Goal: Find specific page/section: Find specific page/section

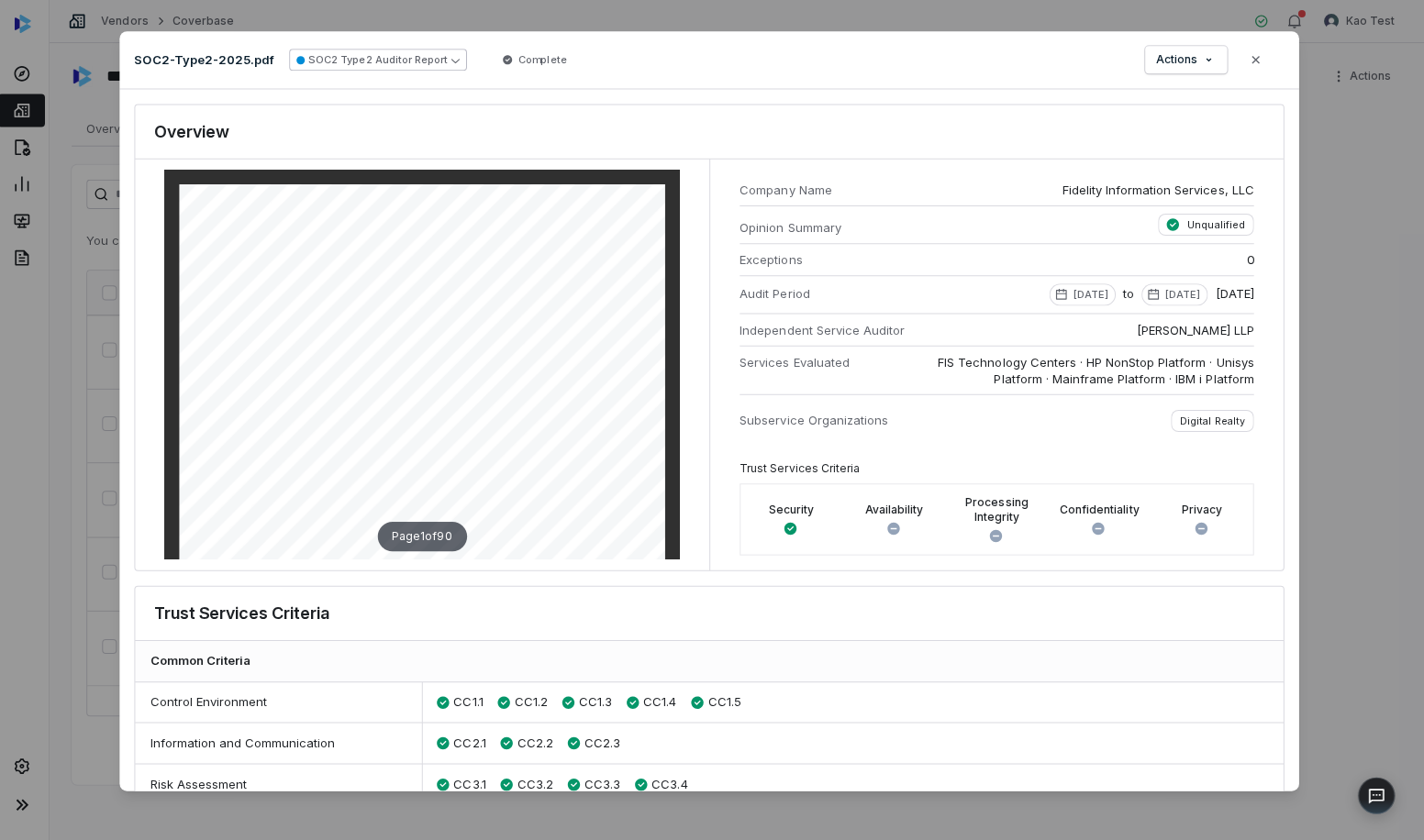
click at [455, 56] on icon "button" at bounding box center [459, 59] width 8 height 8
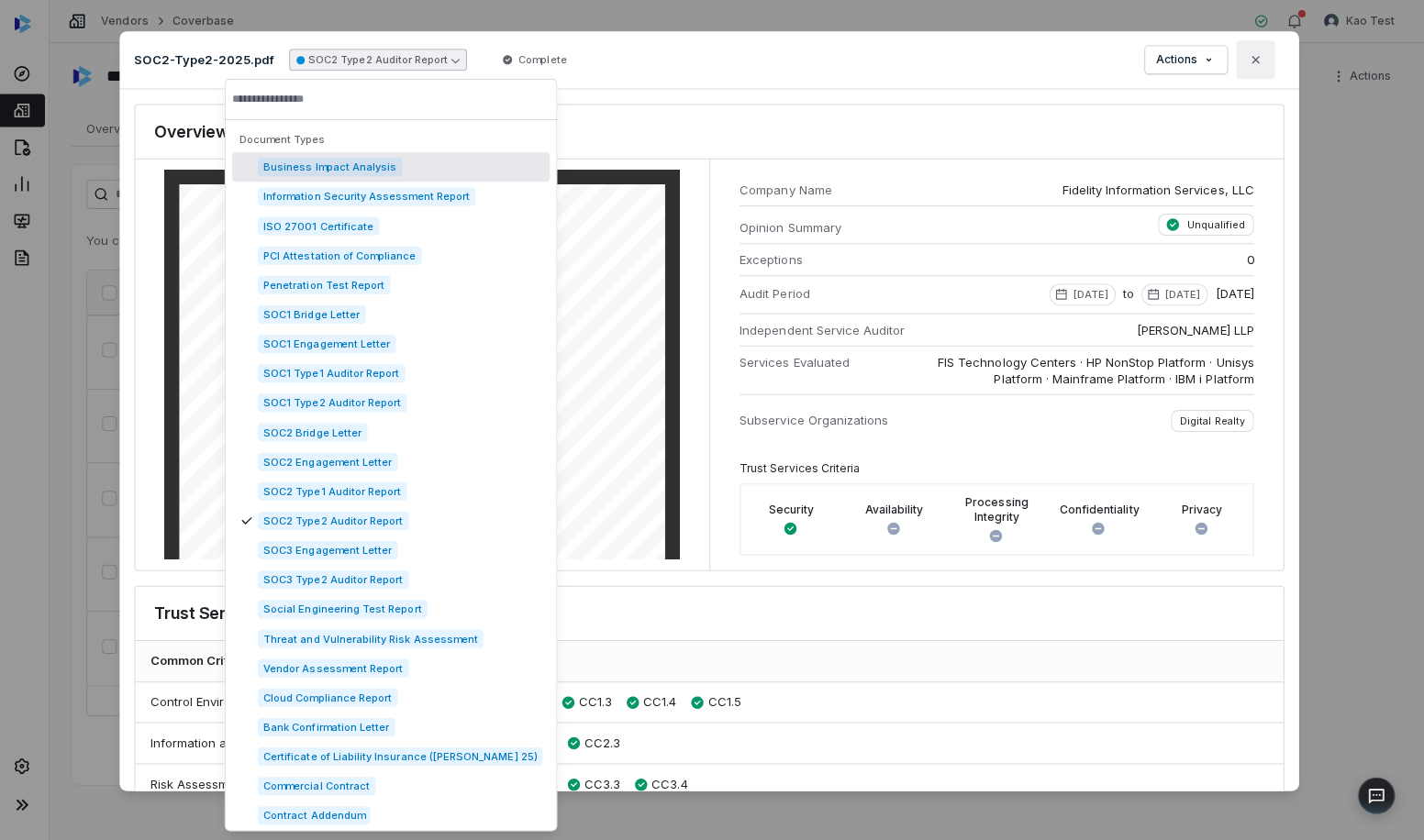
click at [1261, 56] on icon "button" at bounding box center [1255, 59] width 15 height 15
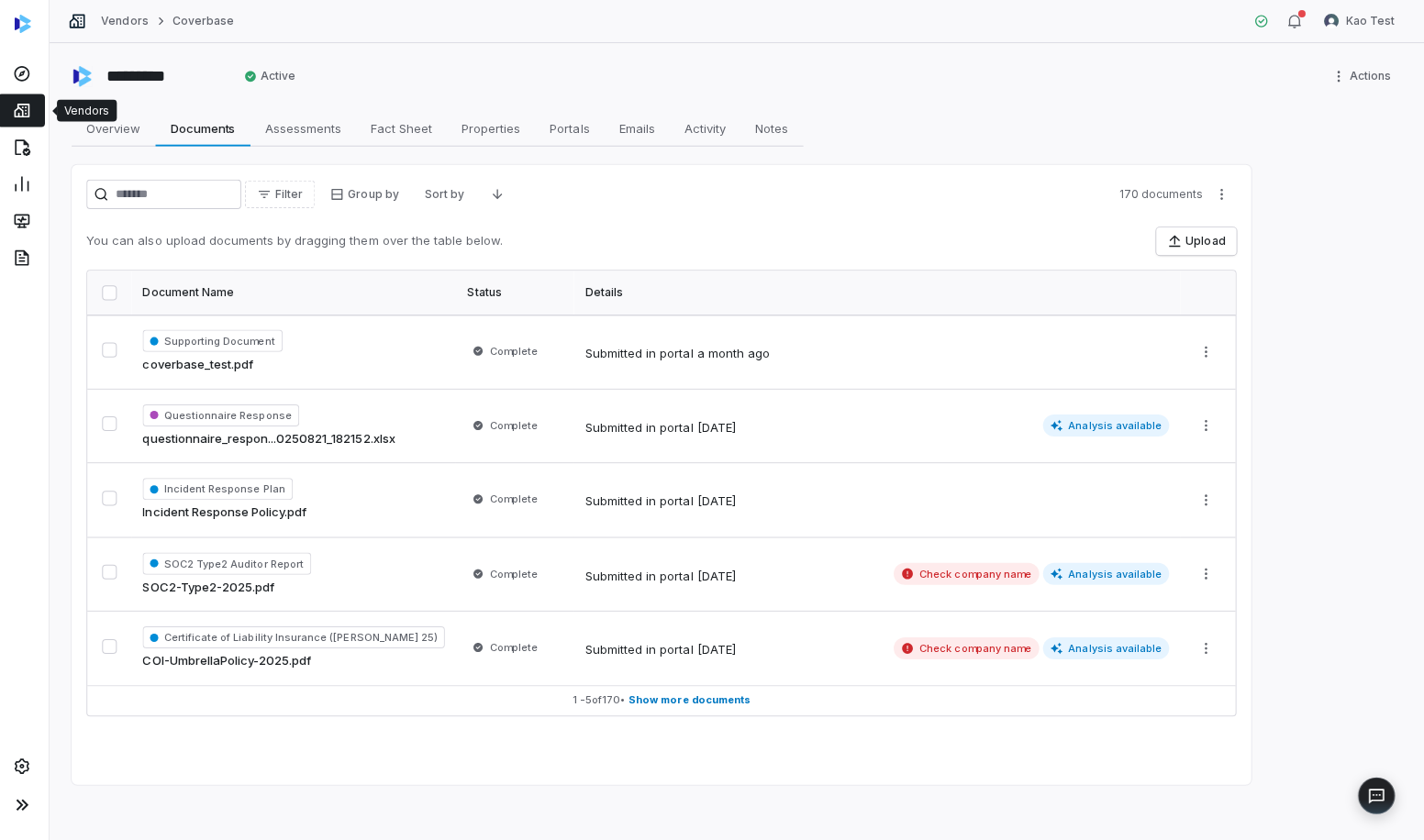
click at [41, 109] on link at bounding box center [27, 110] width 46 height 33
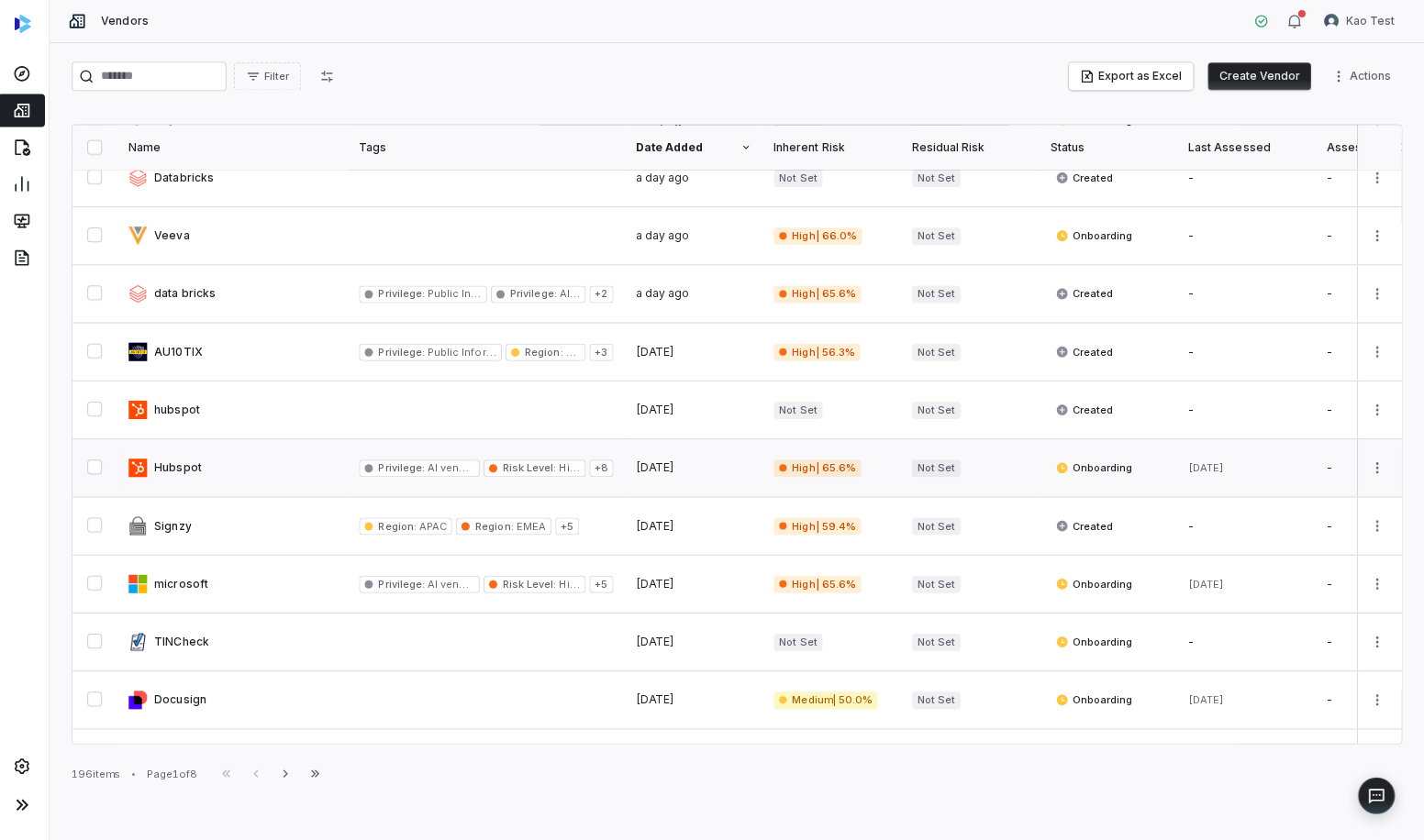
scroll to position [152, 0]
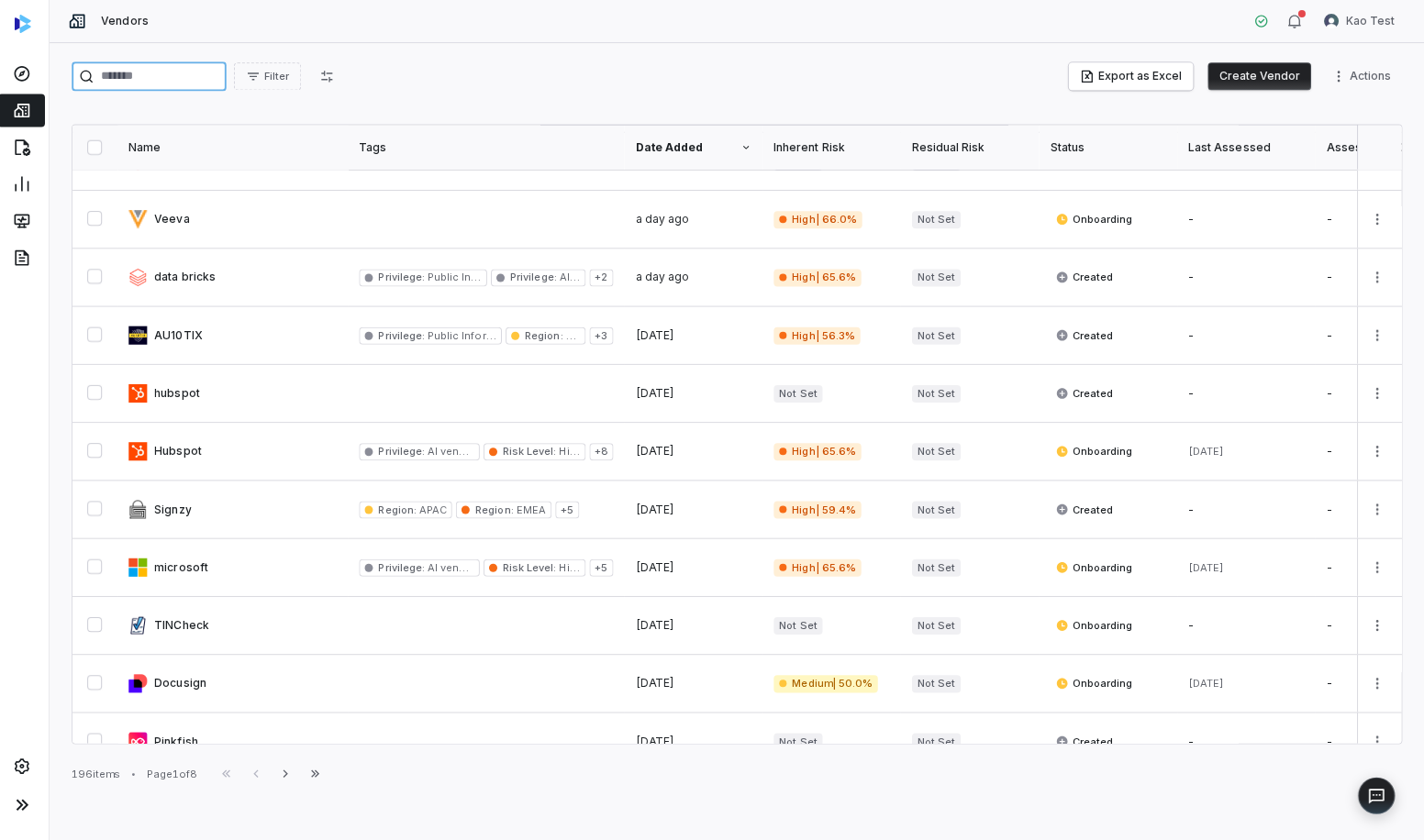
click at [185, 79] on input "search" at bounding box center [154, 76] width 154 height 30
type input "****"
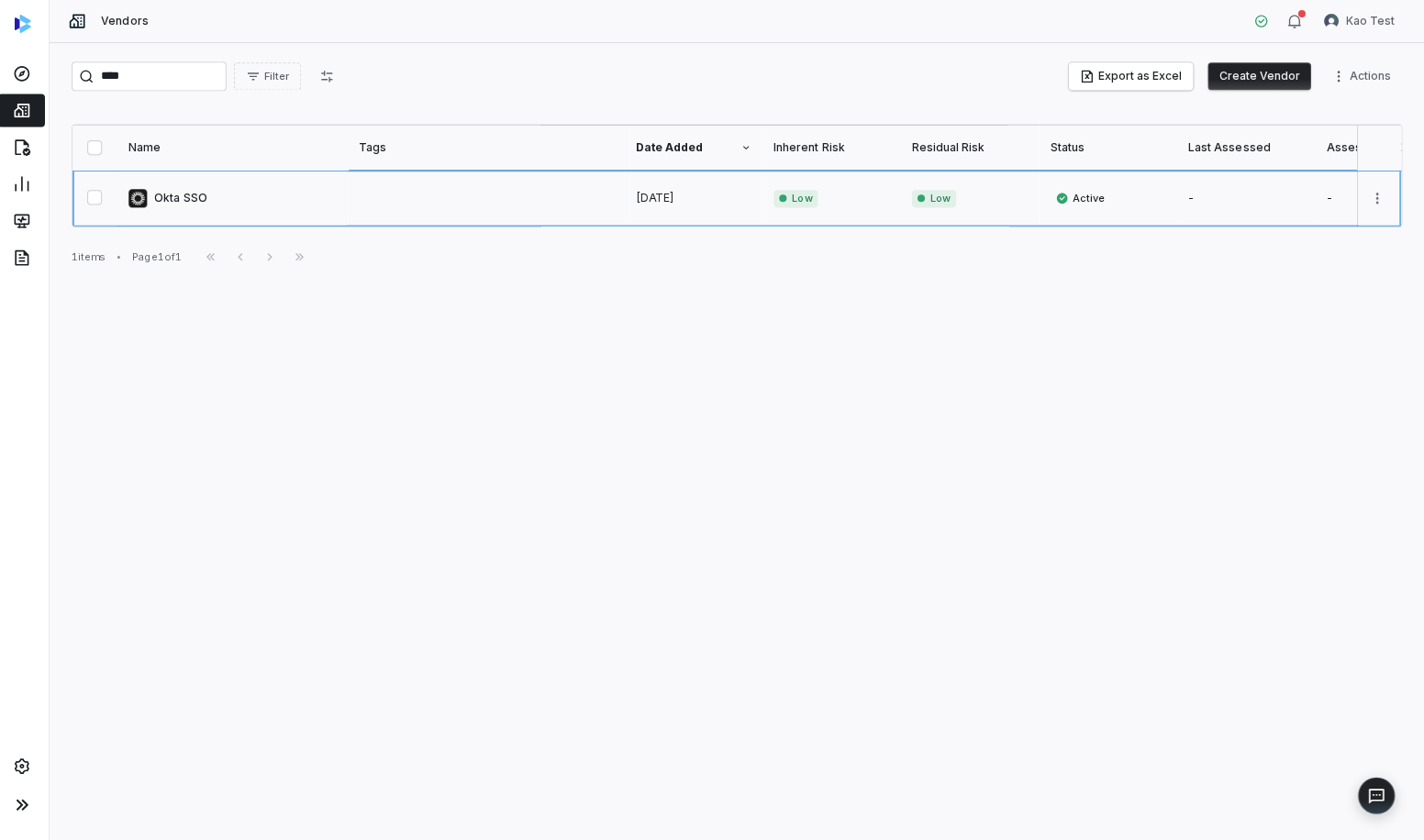
click at [195, 197] on link at bounding box center [238, 196] width 230 height 56
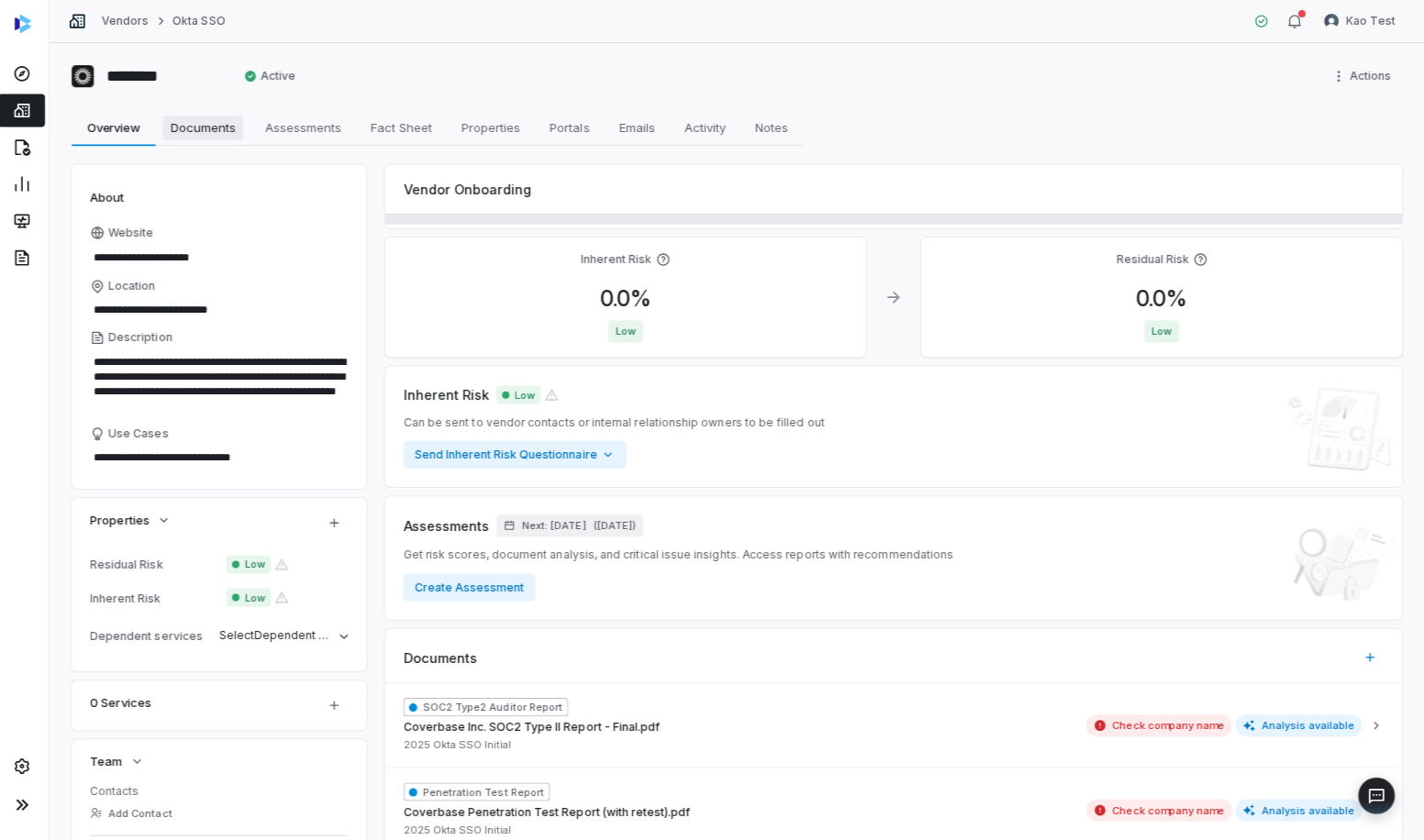
click at [219, 127] on span "Documents" at bounding box center [208, 128] width 80 height 24
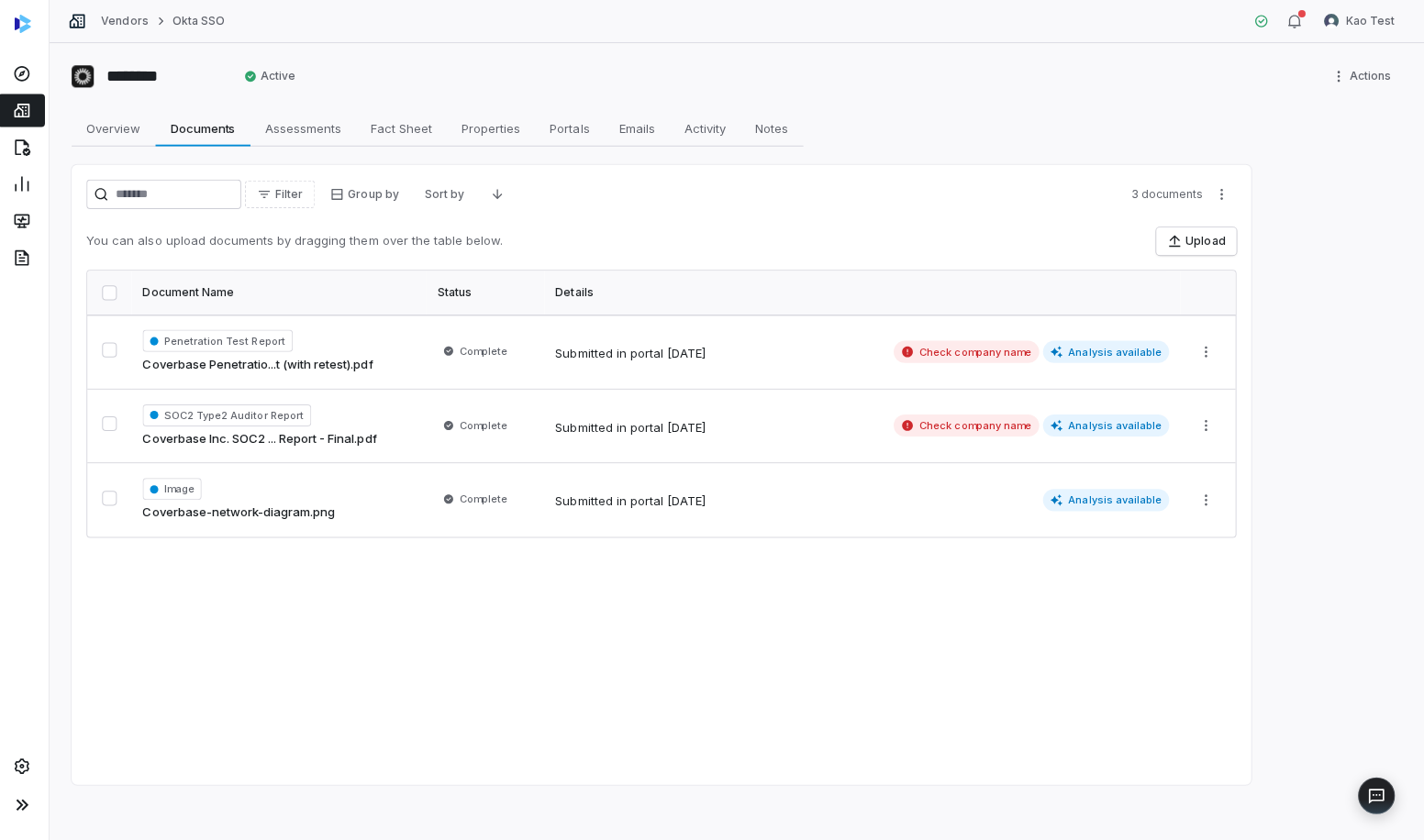
type textarea "*"
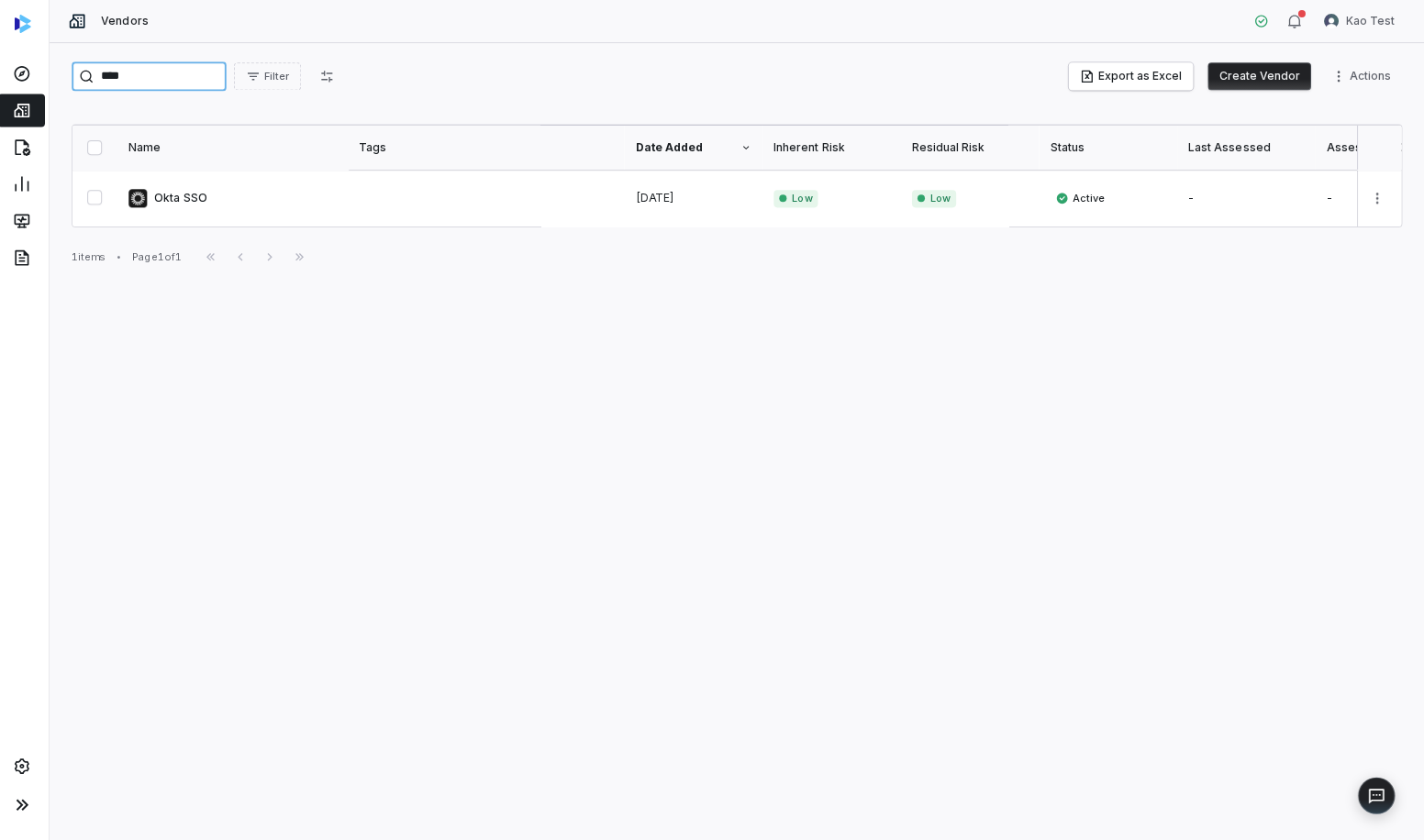
click at [145, 76] on input "****" at bounding box center [154, 76] width 154 height 30
type input "*"
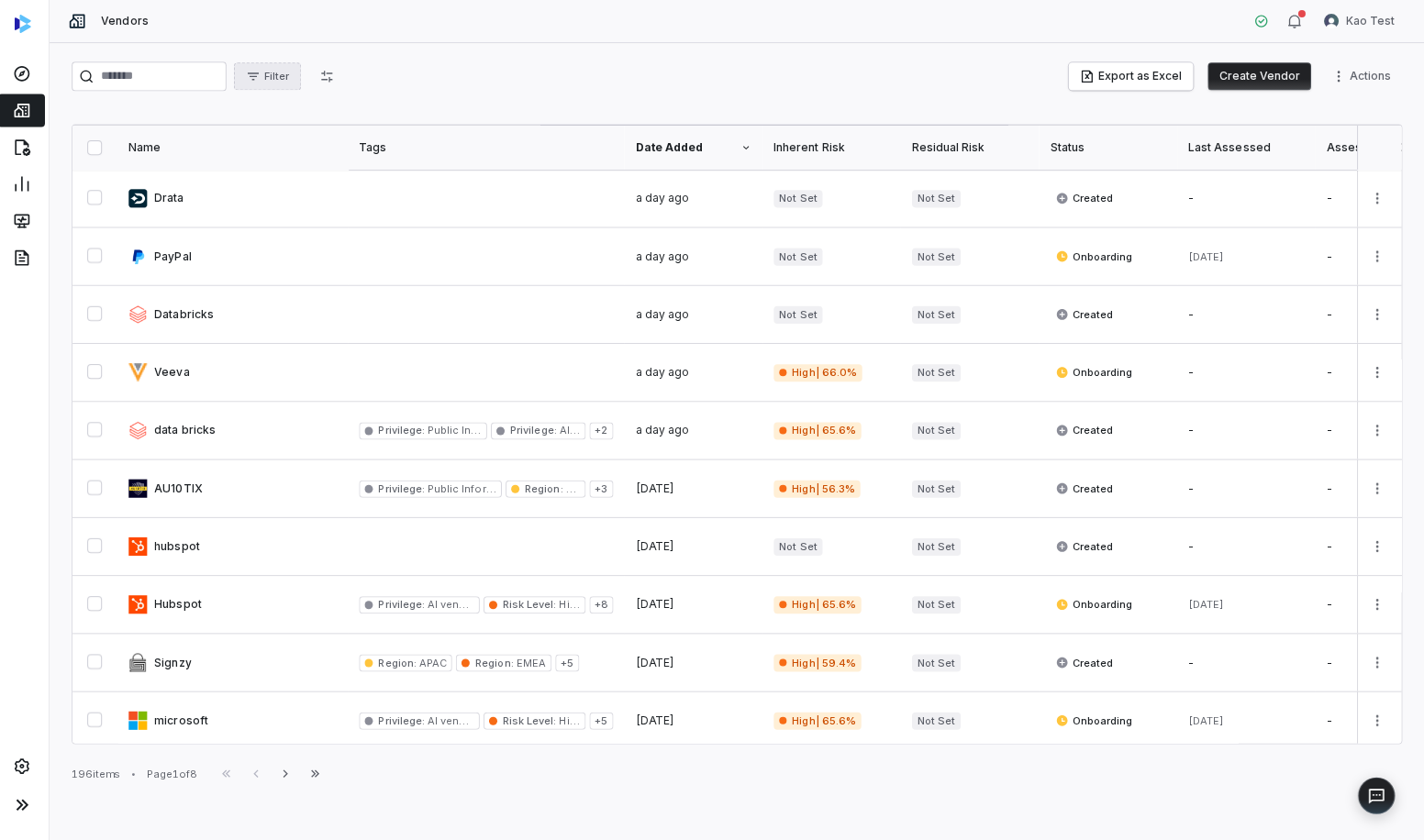
click at [294, 81] on span "Filter" at bounding box center [281, 76] width 25 height 14
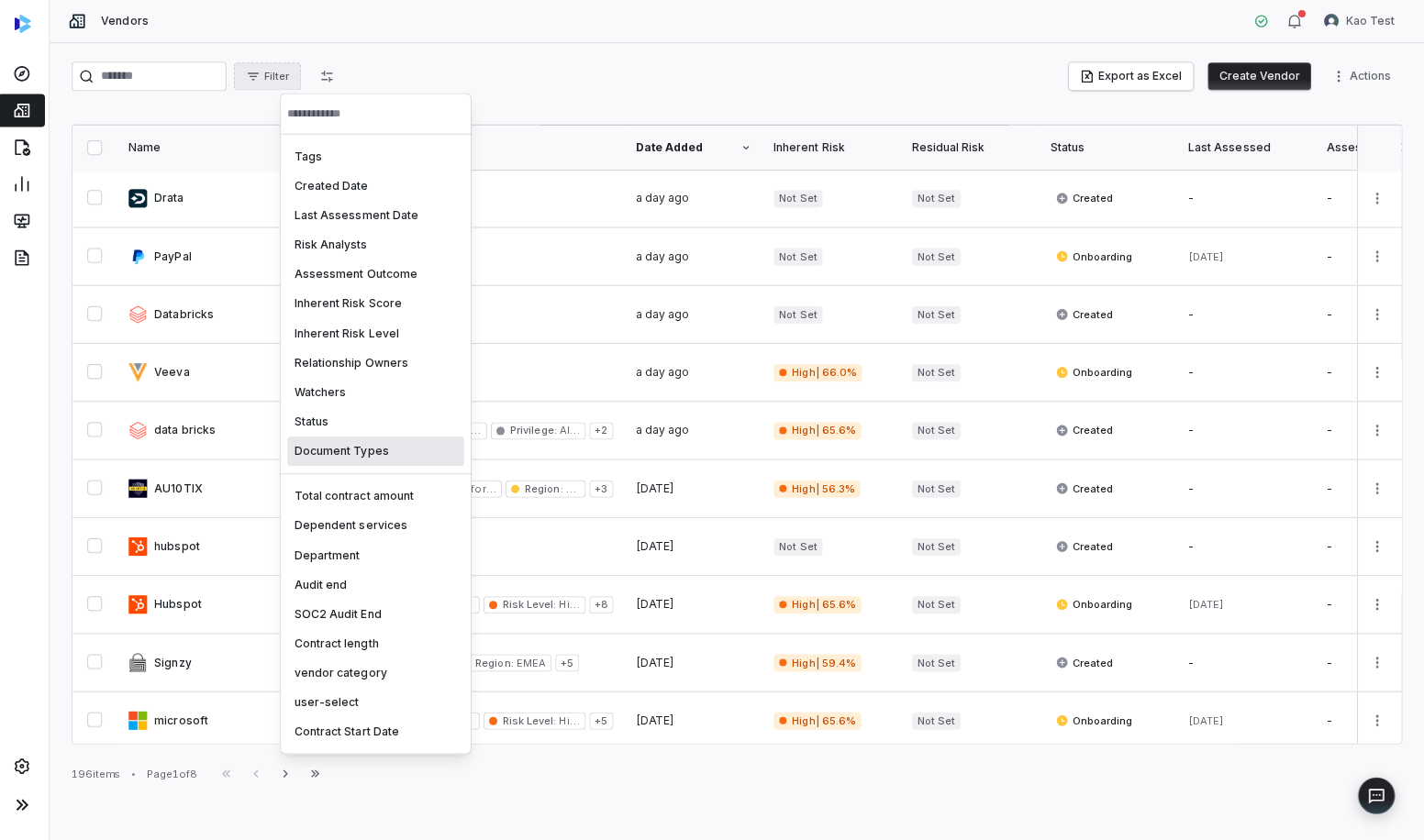
click at [350, 453] on div "Document Types" at bounding box center [380, 449] width 176 height 30
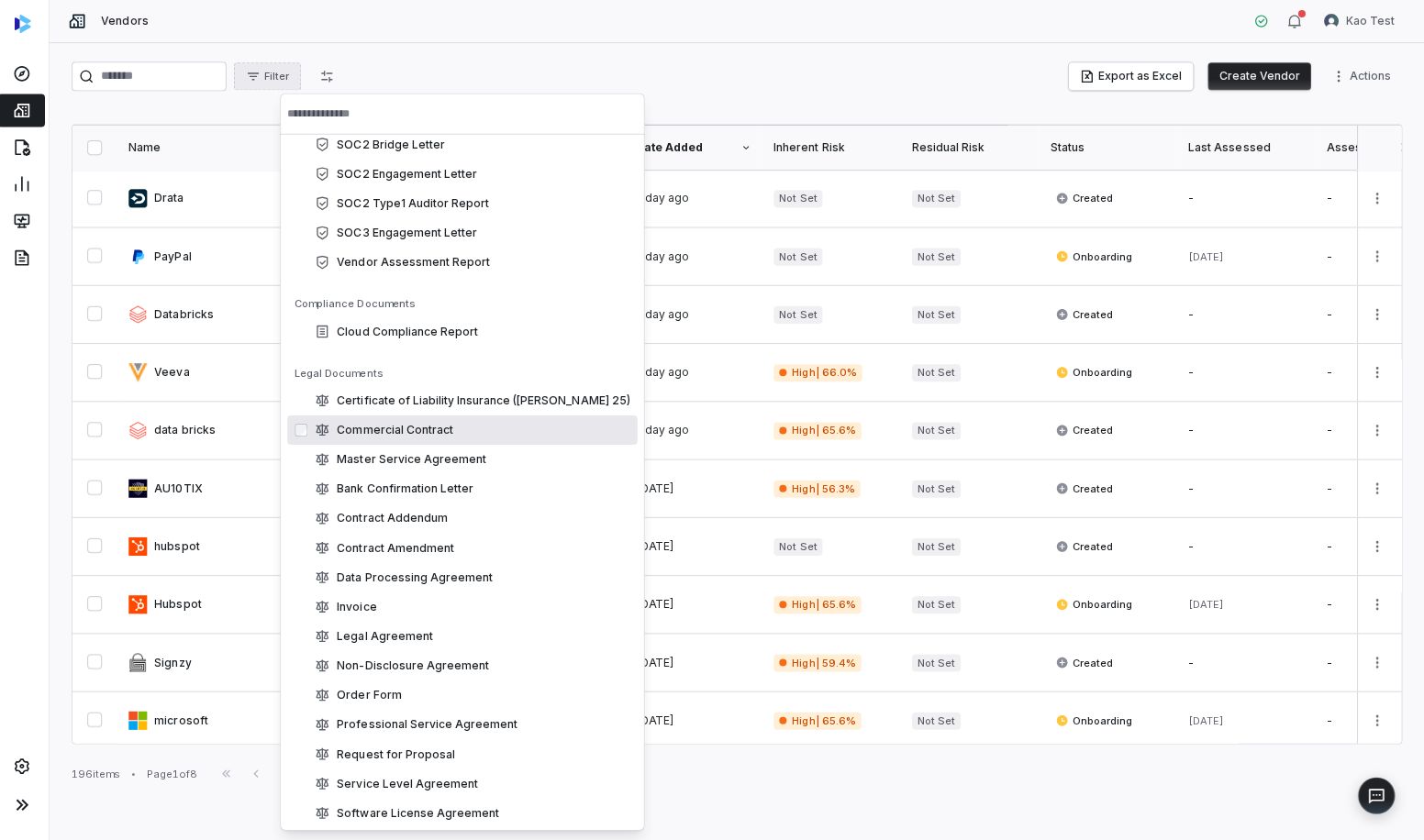
scroll to position [420, 0]
click at [389, 433] on div "Commercial Contract" at bounding box center [476, 426] width 314 height 15
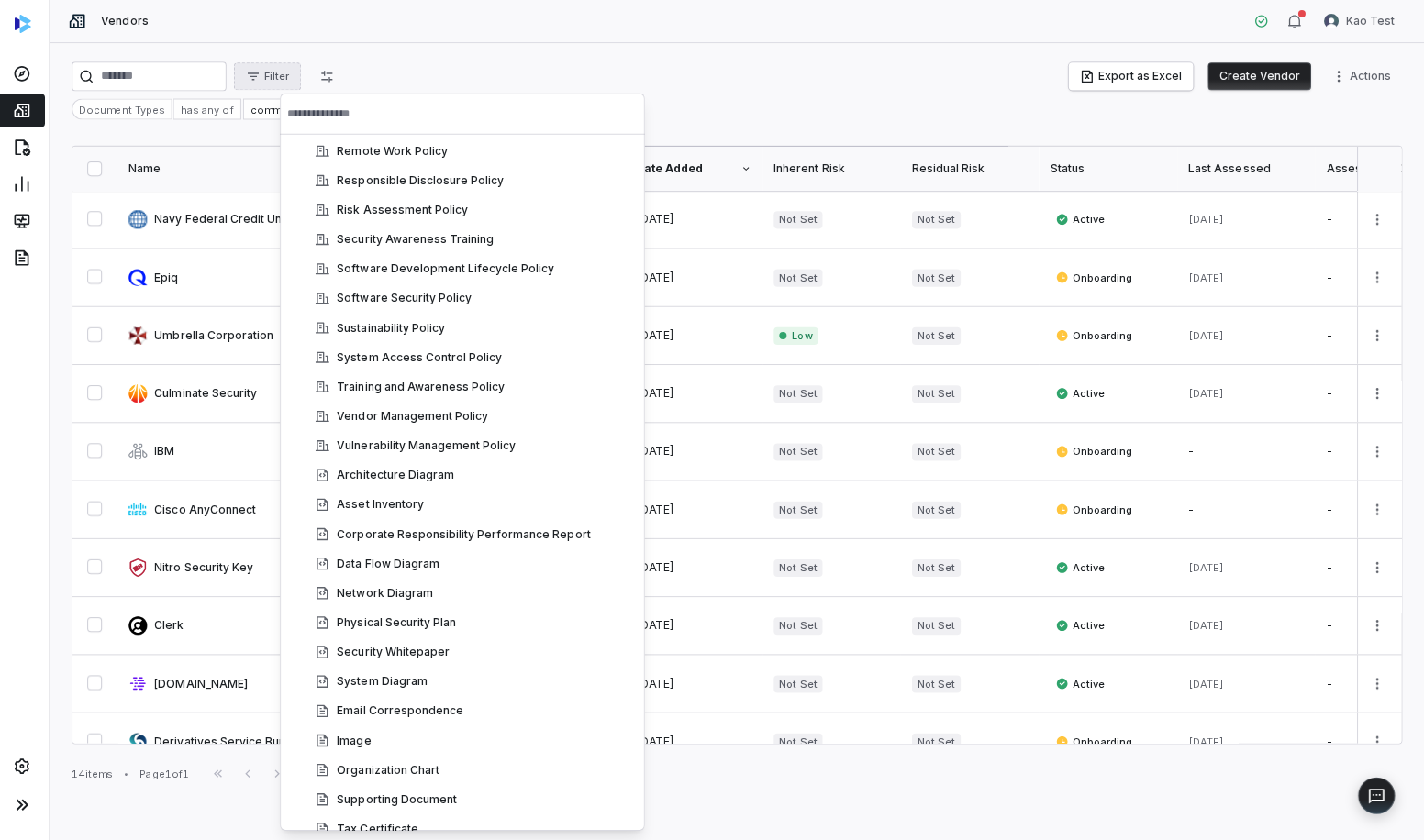
scroll to position [2060, 0]
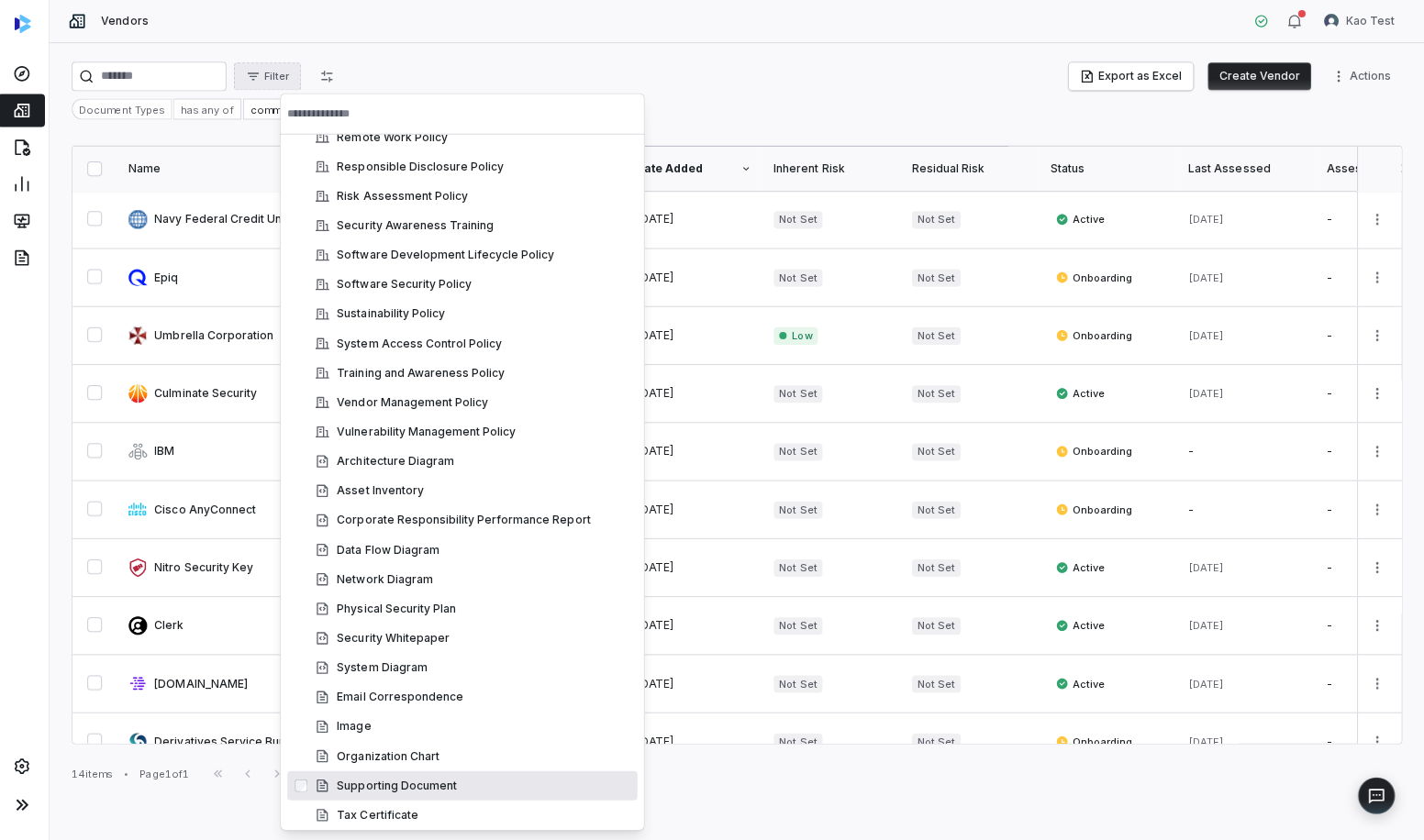
click at [709, 788] on html "Vendors Kao Test Filter Export as Excel Create Vendor Actions Document Types ha…" at bounding box center [712, 420] width 1424 height 840
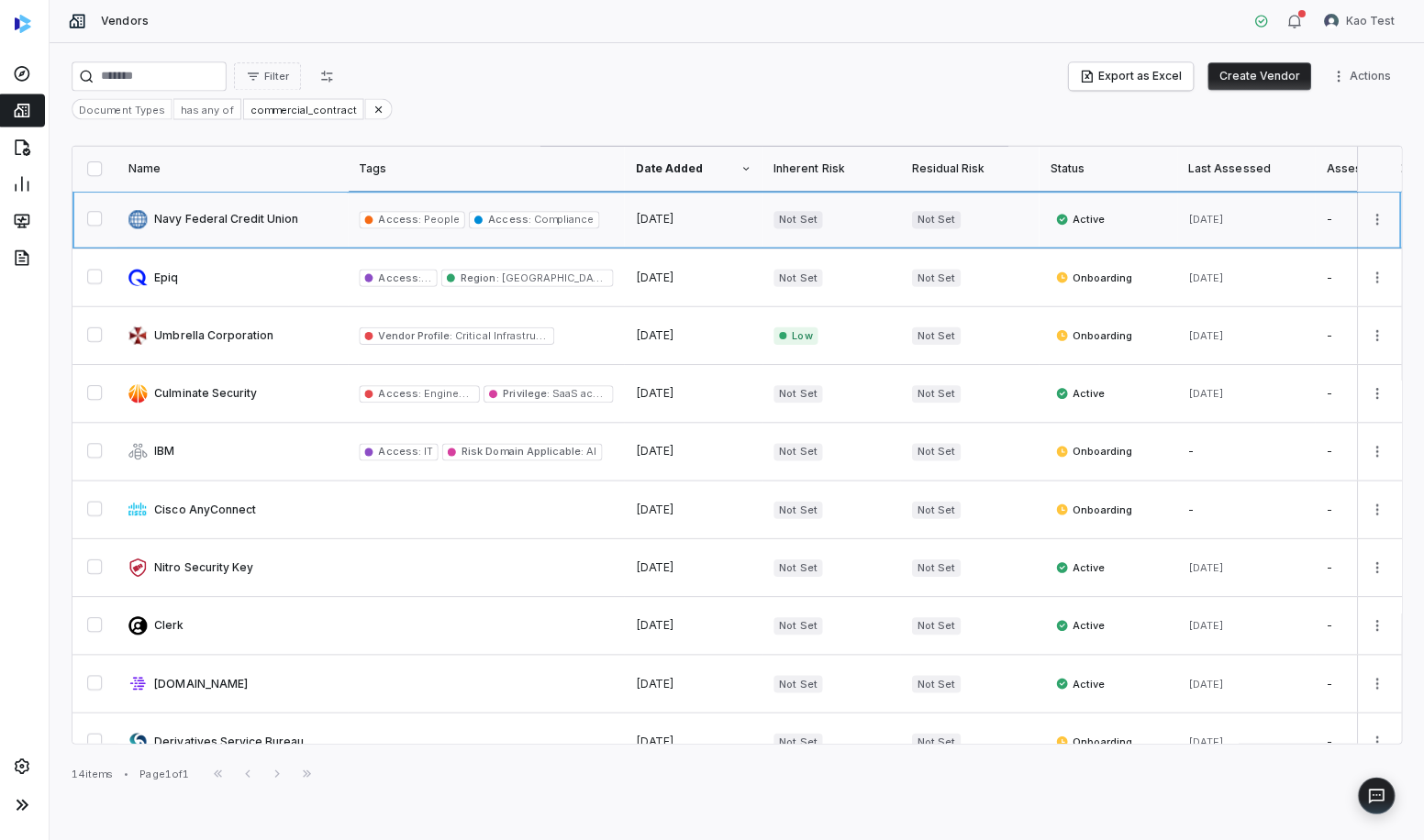
click at [207, 217] on link at bounding box center [238, 218] width 230 height 56
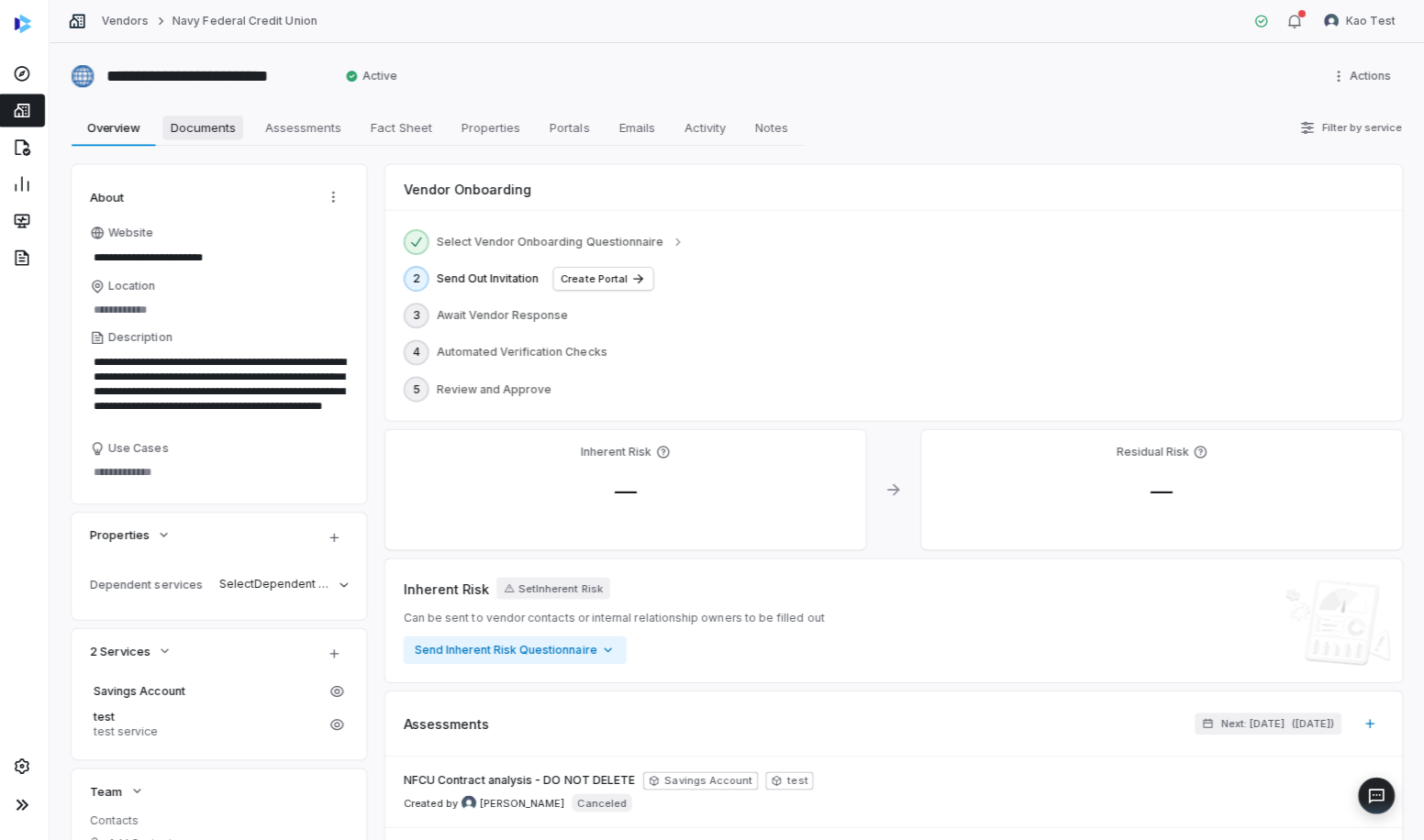
click at [218, 125] on span "Documents" at bounding box center [208, 128] width 80 height 24
type textarea "*"
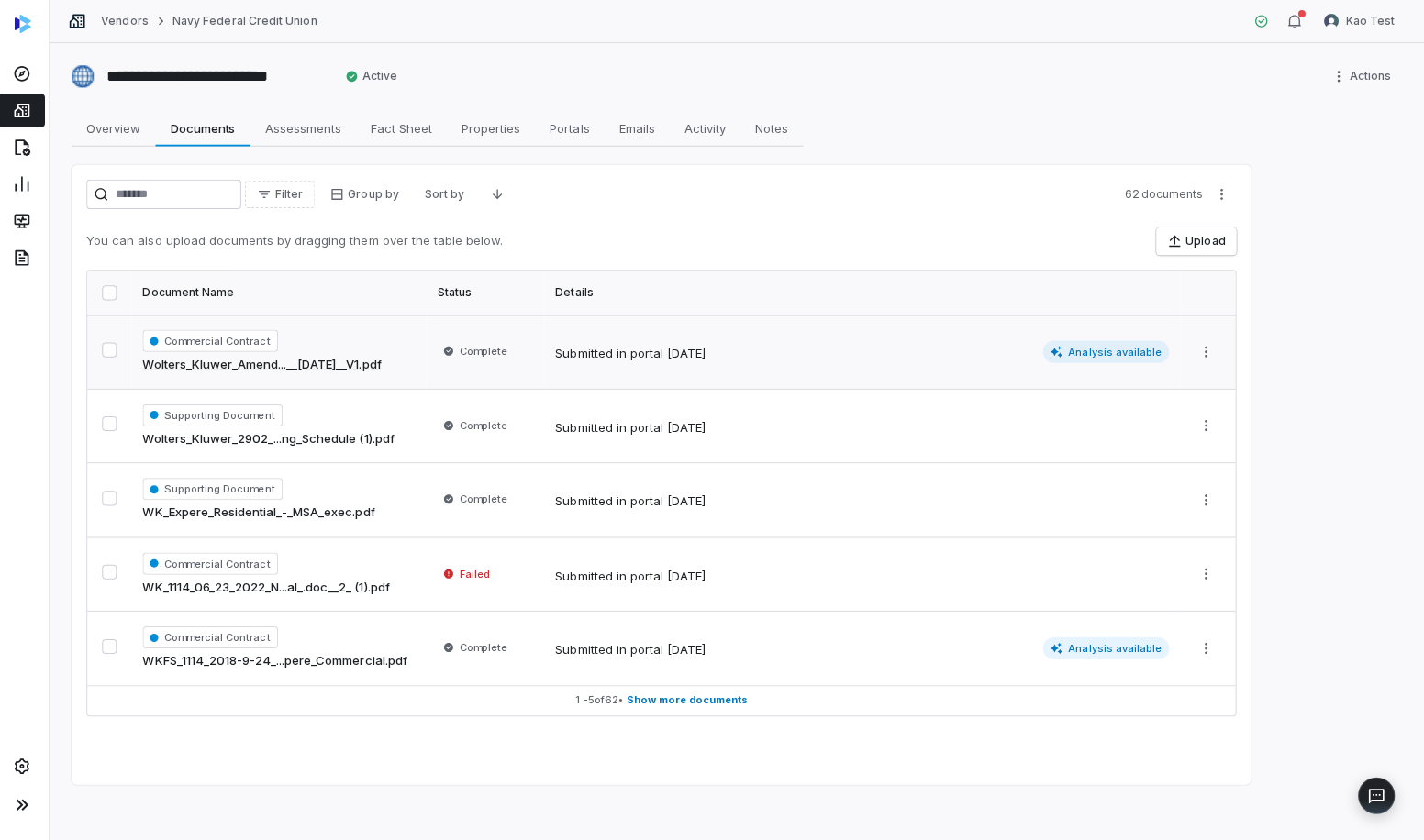
click at [265, 339] on span "Commercial Contract" at bounding box center [215, 339] width 135 height 22
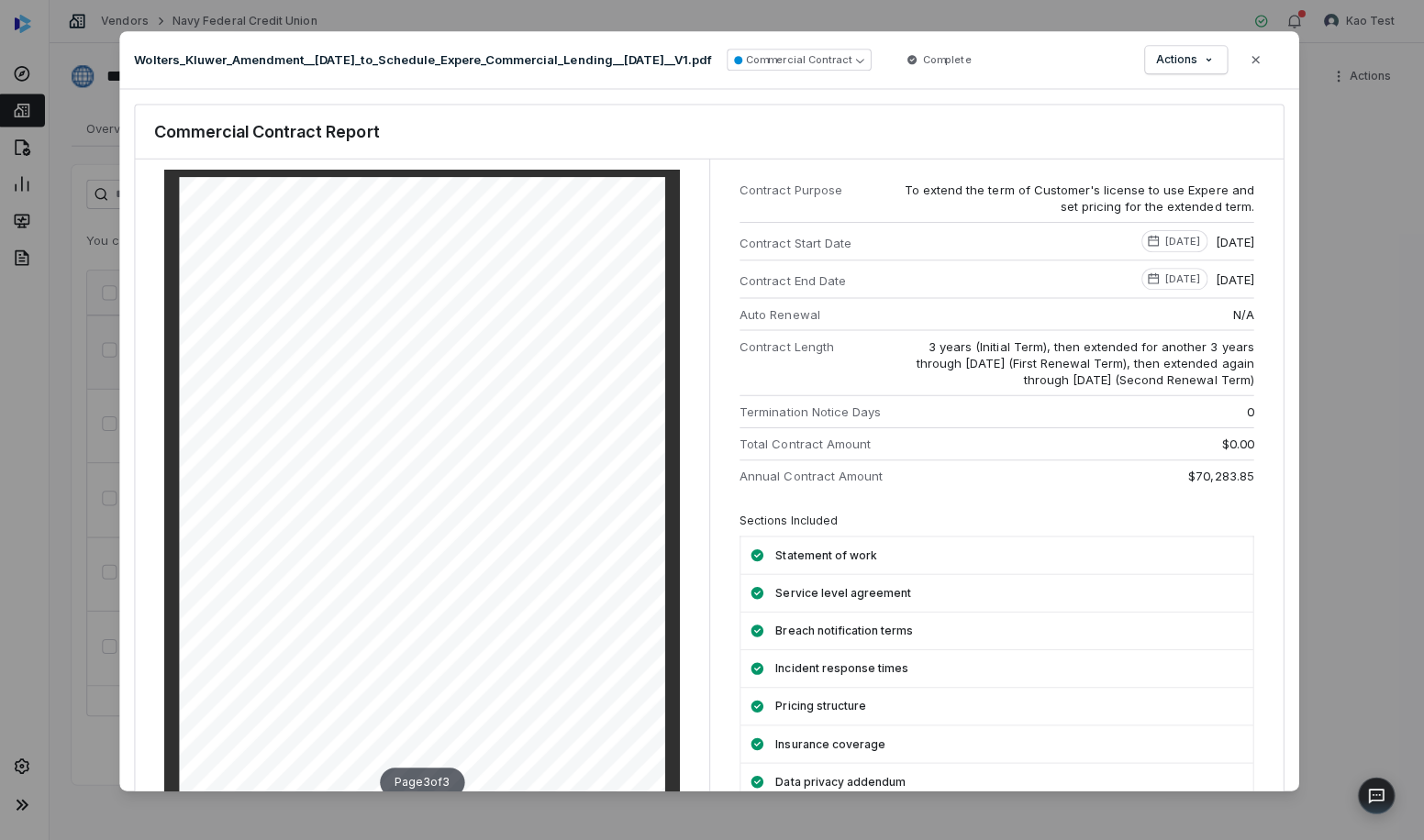
click at [1342, 448] on div "Document Preview Wolters_Kluwer_Amendment__2024-6-25_to_Schedule_Expere_Commerc…" at bounding box center [712, 420] width 1424 height 835
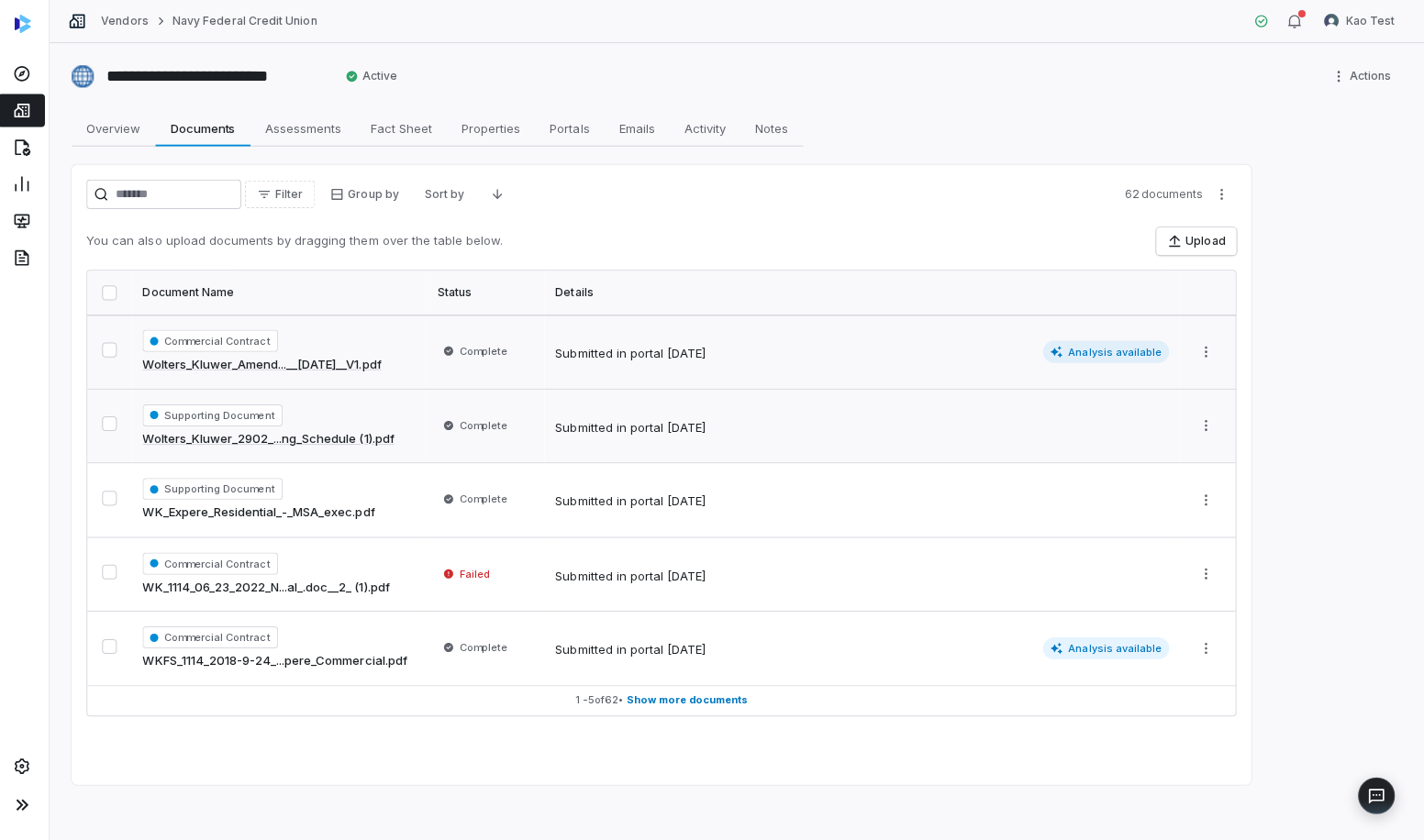
click at [310, 411] on div "Supporting Document Wolters_Kluwer_2902_...ng_Schedule (1).pdf" at bounding box center [283, 425] width 271 height 44
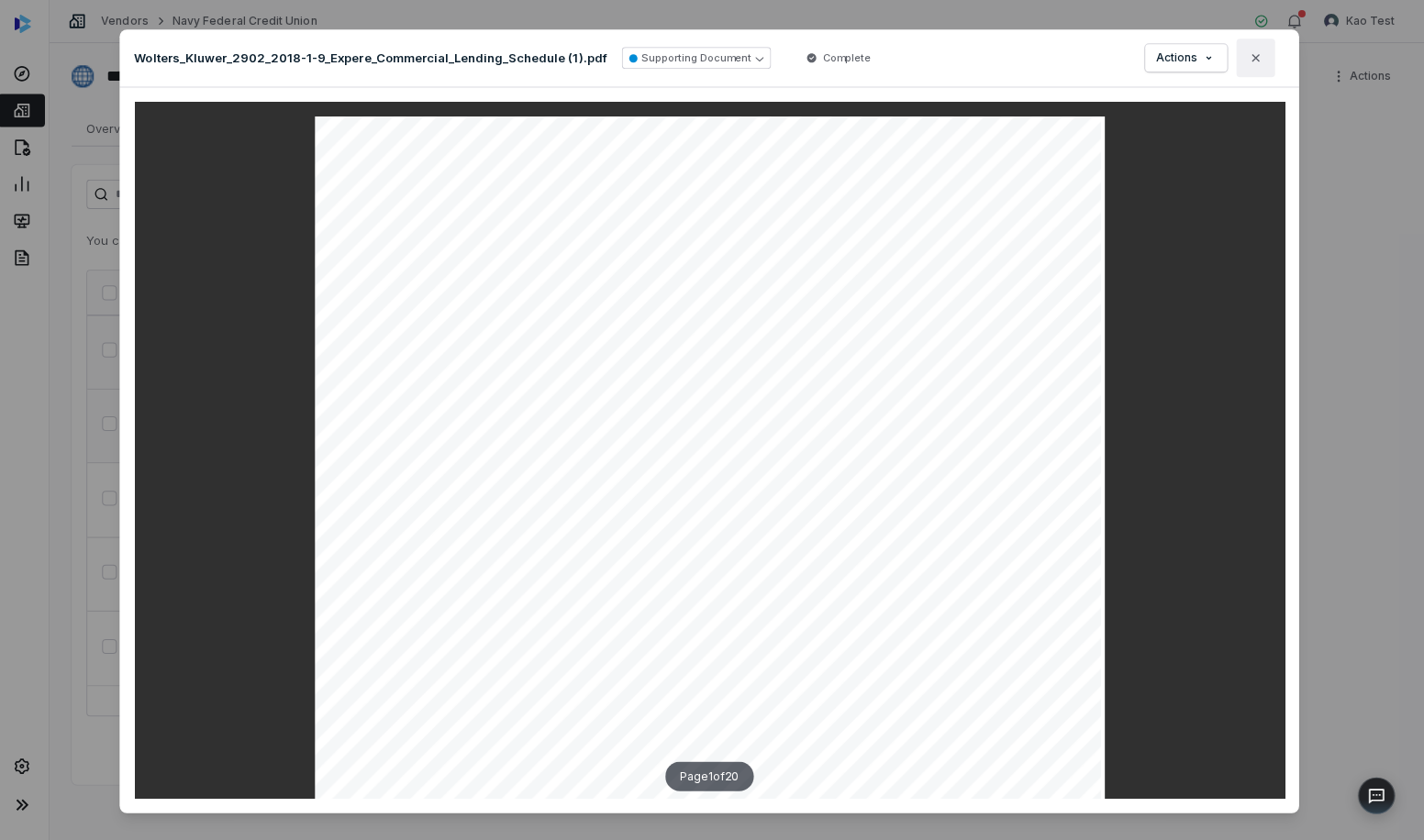
click at [1260, 60] on icon "button" at bounding box center [1255, 57] width 15 height 15
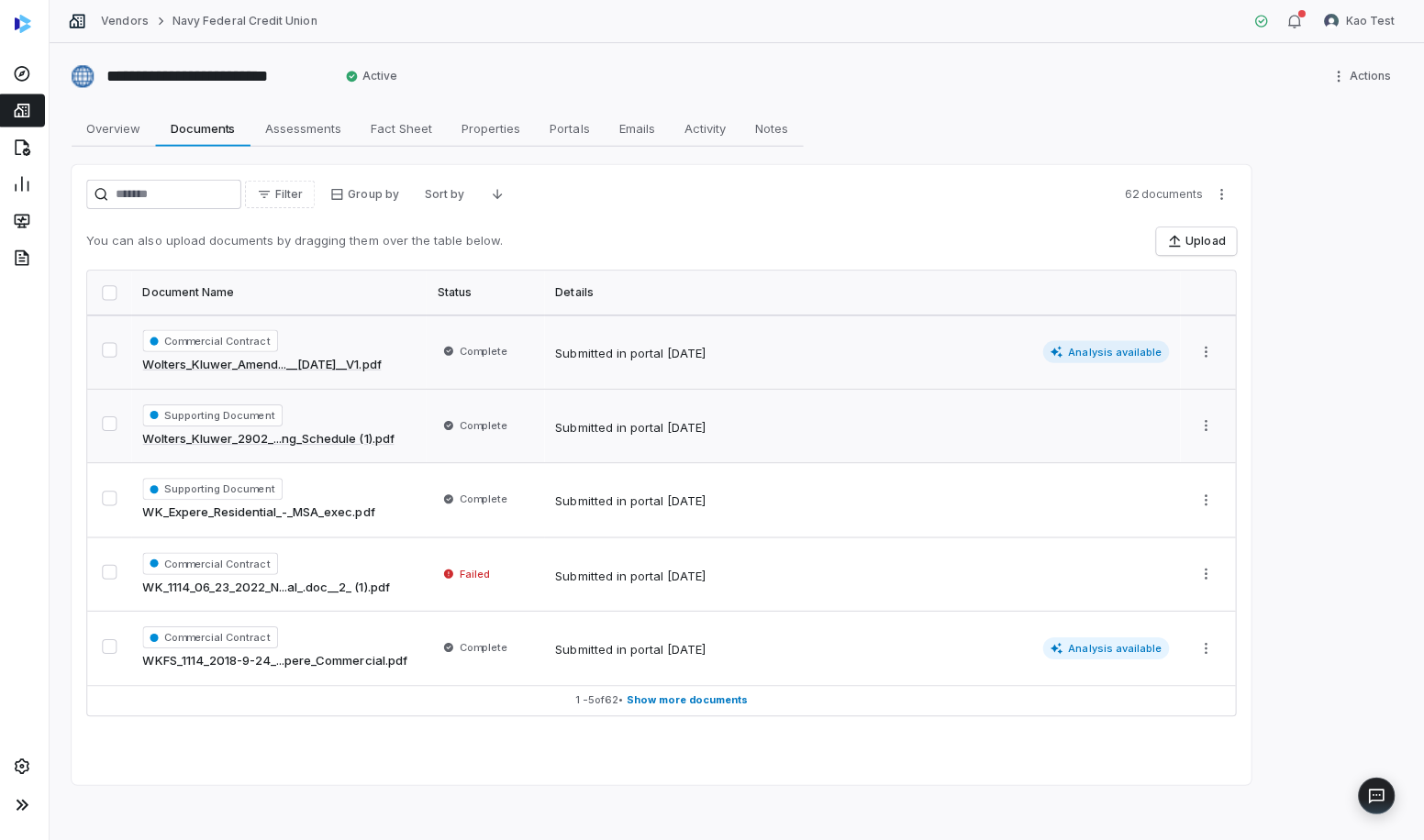
click at [32, 107] on icon at bounding box center [28, 110] width 19 height 19
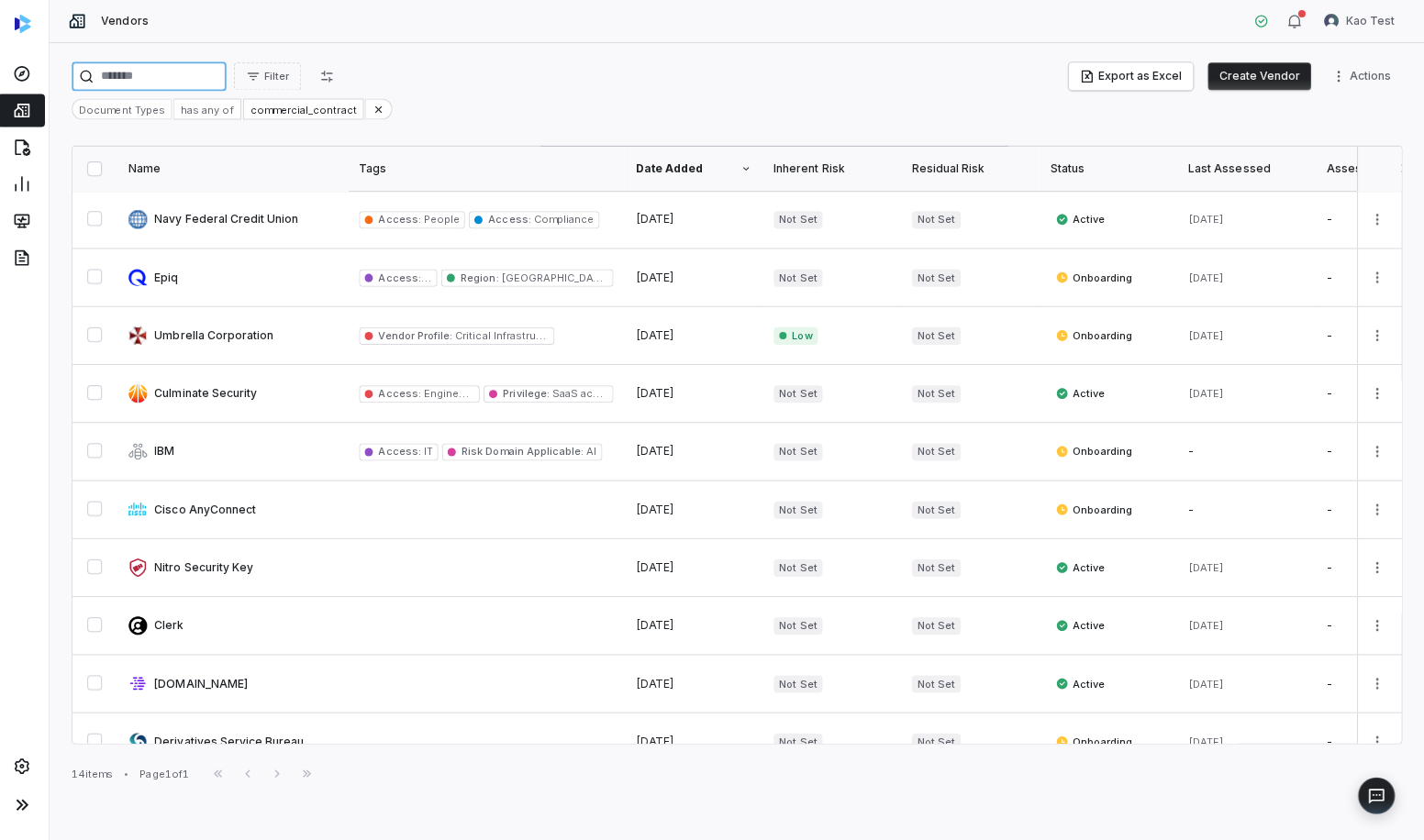
click at [166, 74] on input "search" at bounding box center [154, 76] width 154 height 30
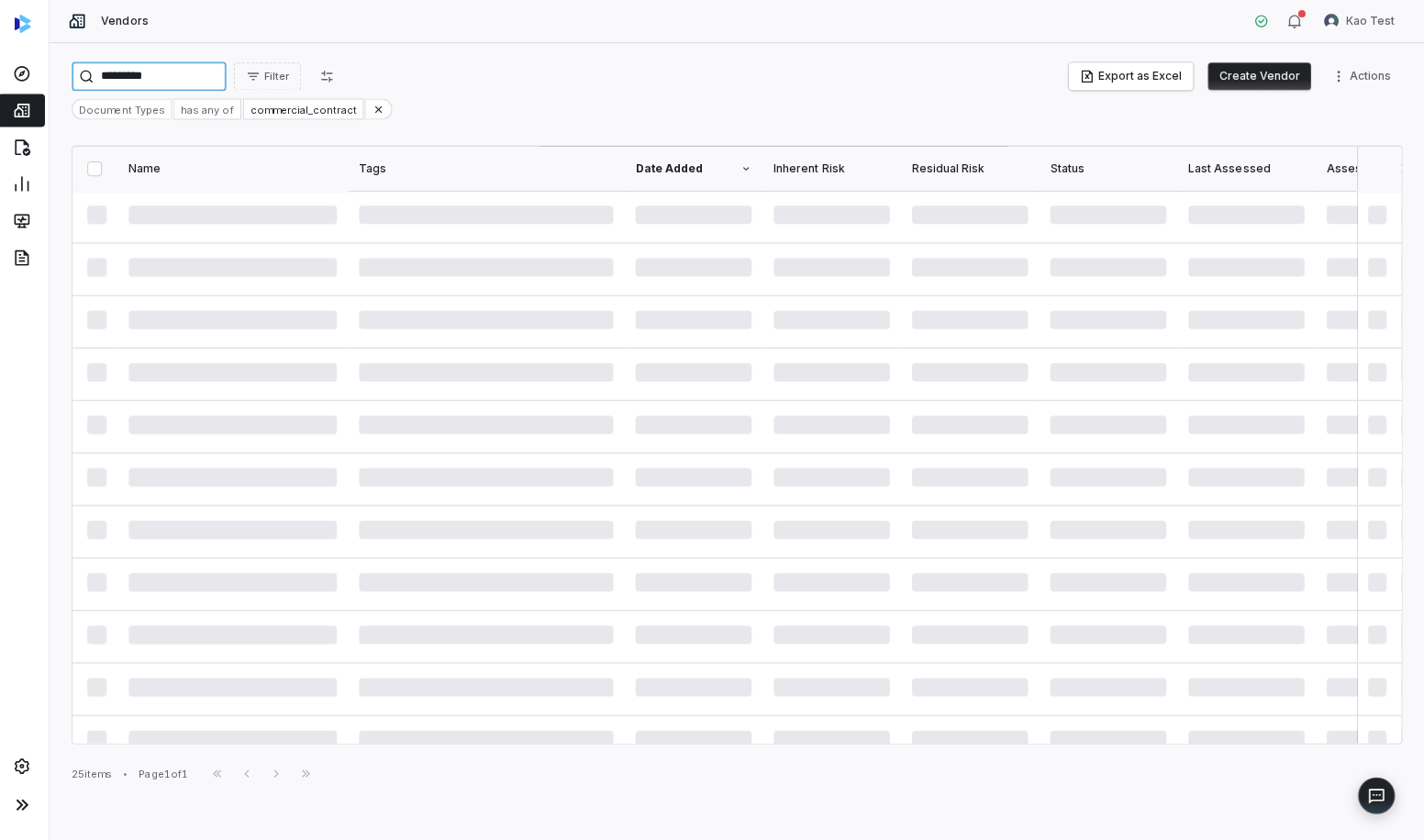
type input "*********"
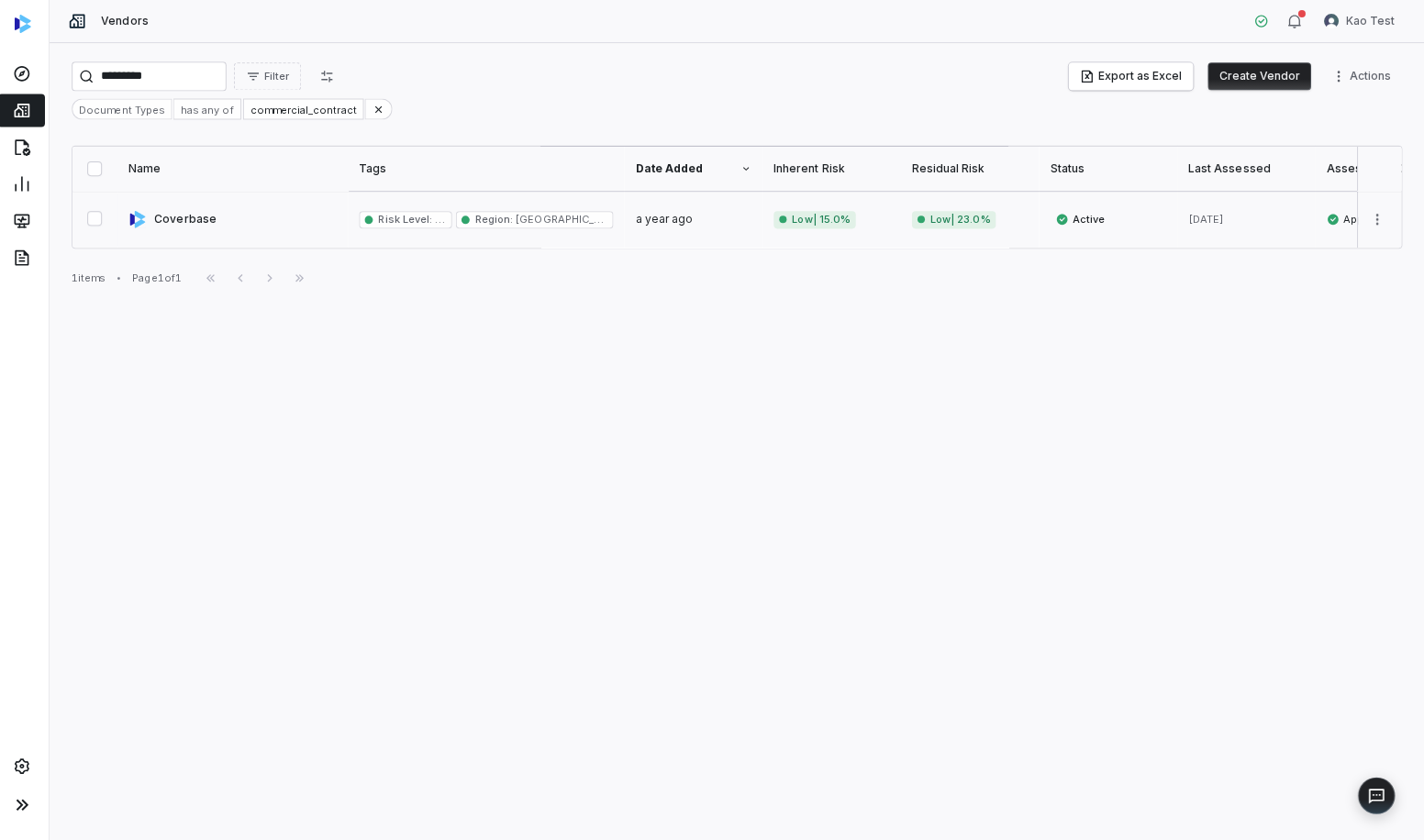
click at [220, 227] on link at bounding box center [238, 218] width 230 height 56
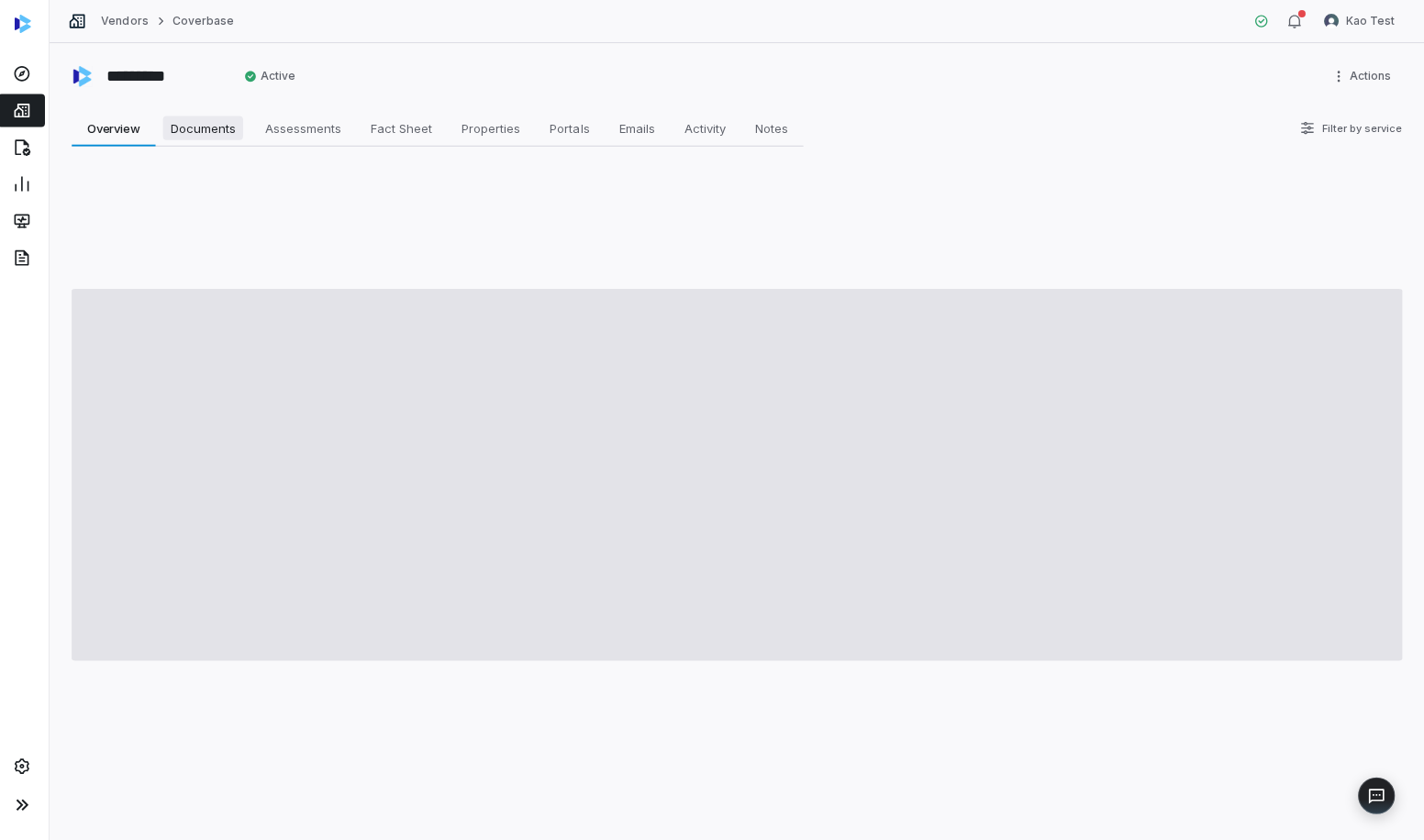
click at [177, 114] on link "Documents Documents" at bounding box center [208, 128] width 95 height 37
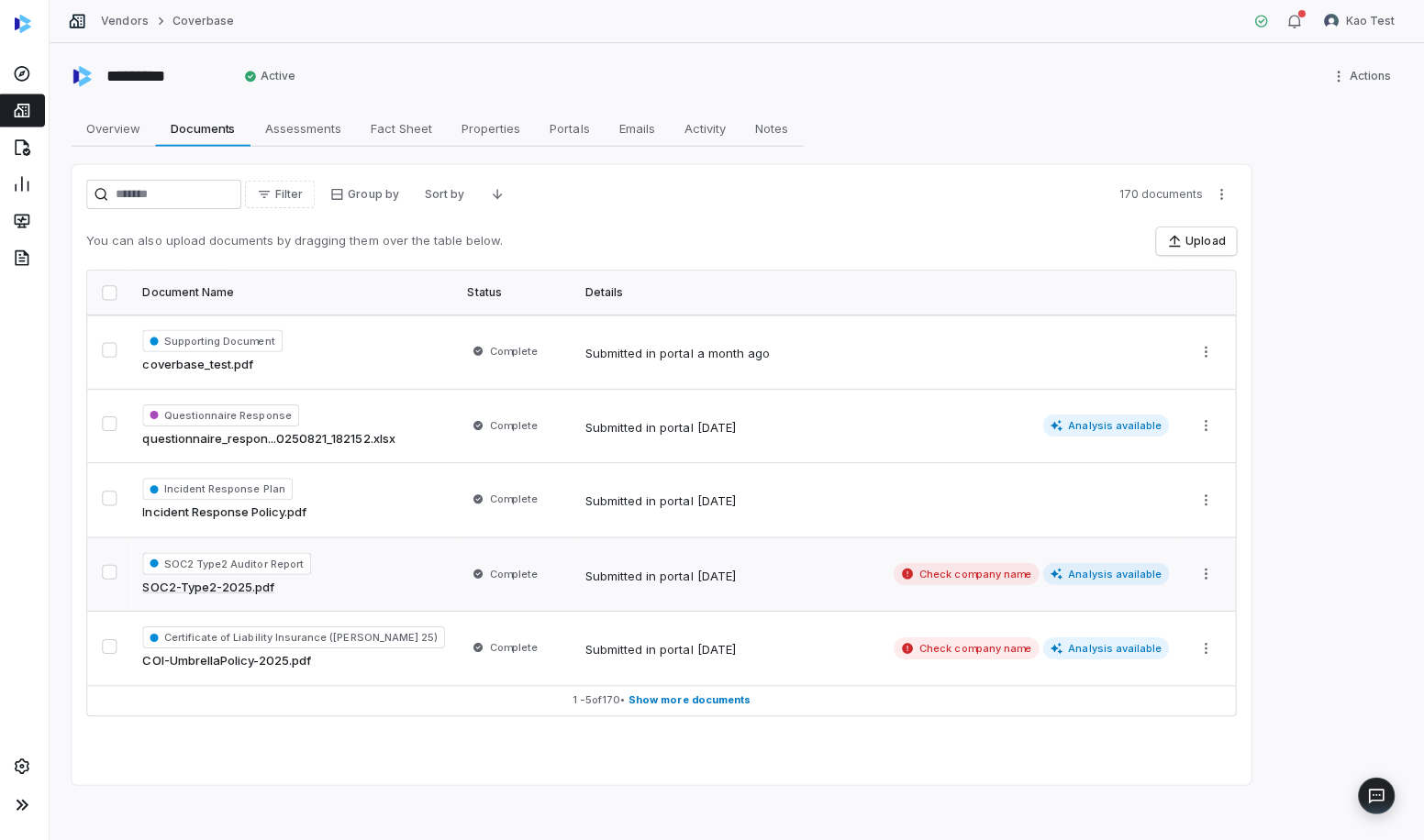
click at [420, 596] on td "SOC2 Type2 Auditor Report SOC2-Type2-2025.pdf" at bounding box center [298, 571] width 322 height 74
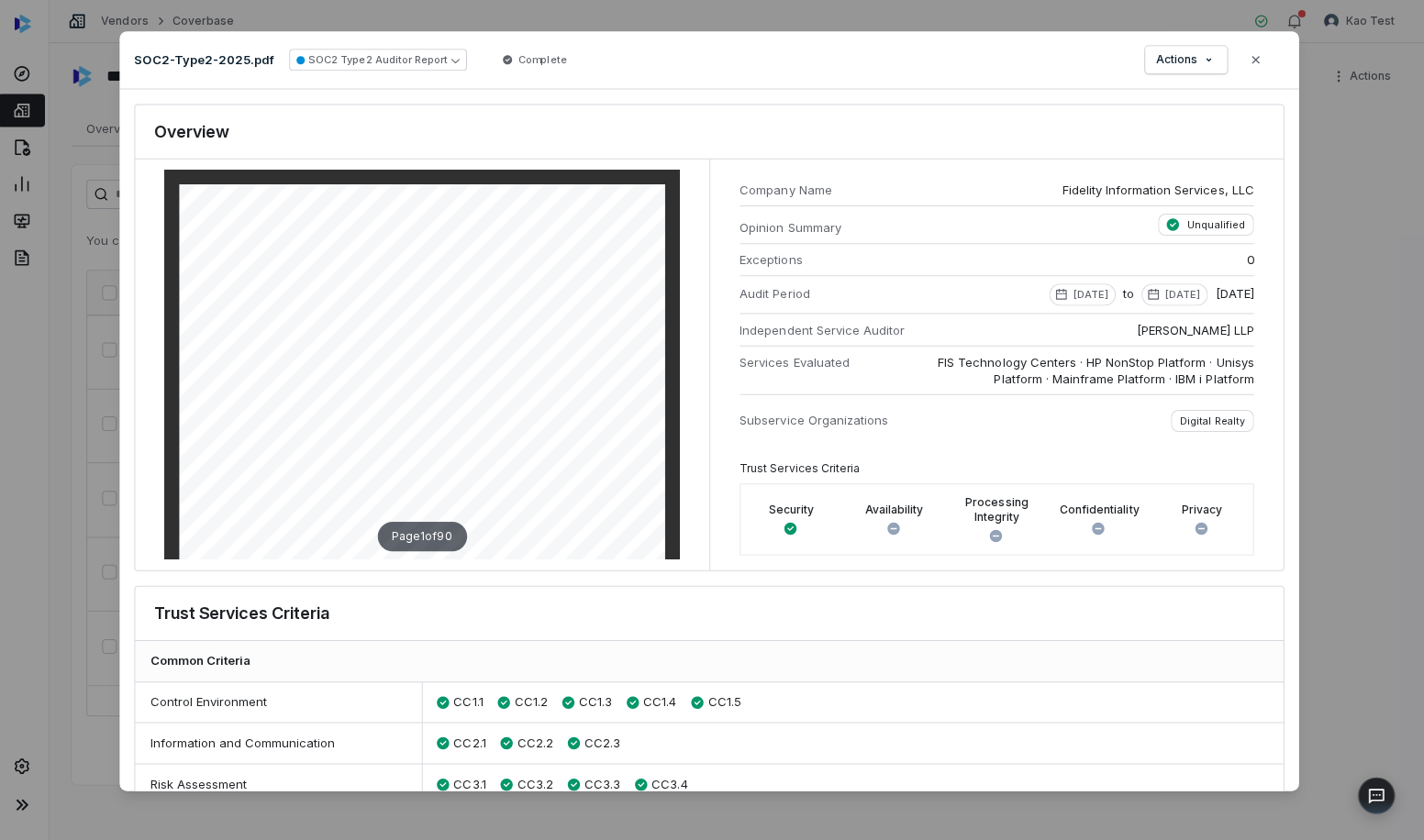
click at [676, 25] on div "Document Preview SOC2-Type2-2025.pdf SOC2 Type2 Auditor Report Complete Actions…" at bounding box center [712, 420] width 1424 height 840
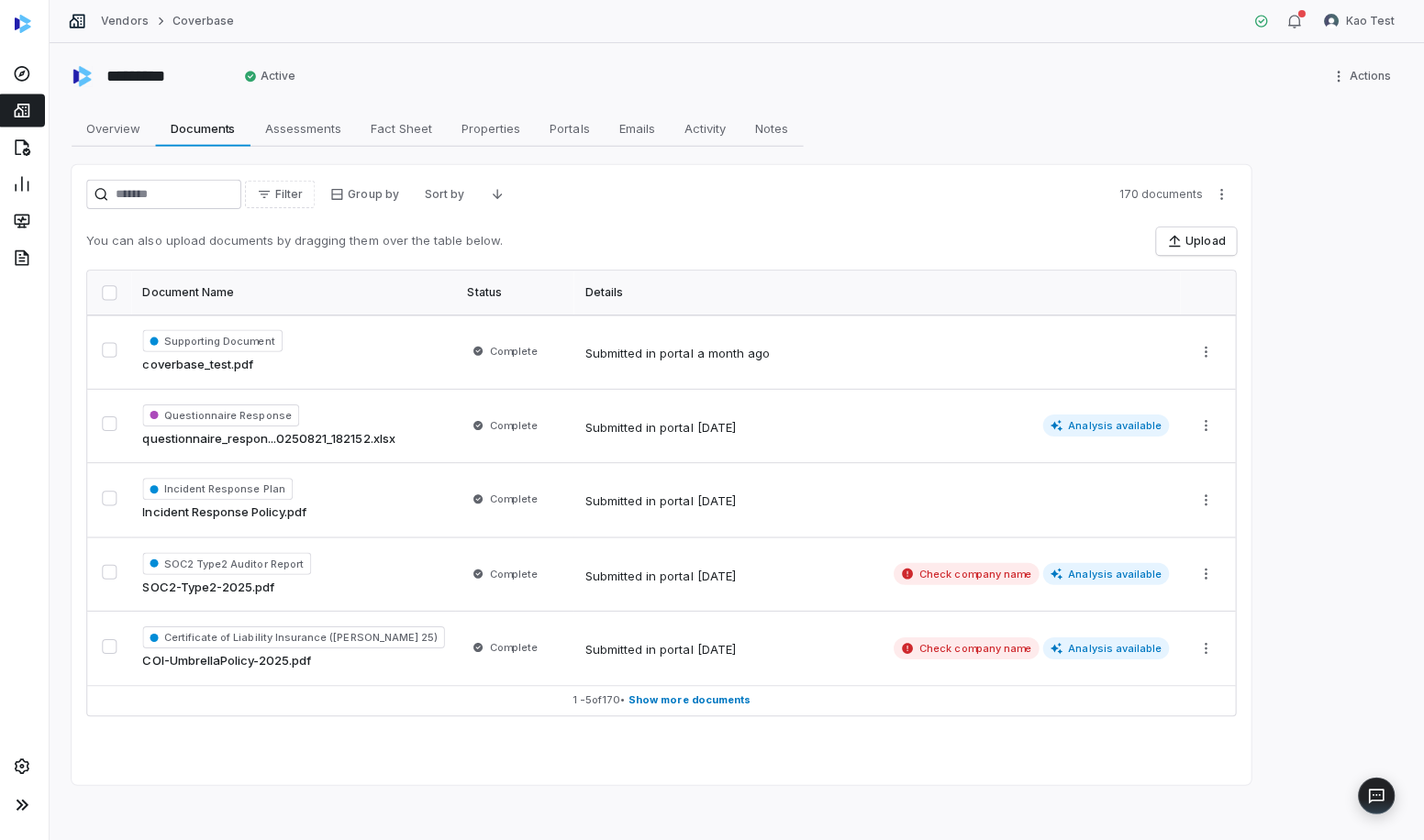
click at [580, 53] on div "********* Active Actions Overview Overview Documents Documents Assessments Asse…" at bounding box center [738, 442] width 1368 height 796
click at [23, 58] on link at bounding box center [27, 73] width 46 height 33
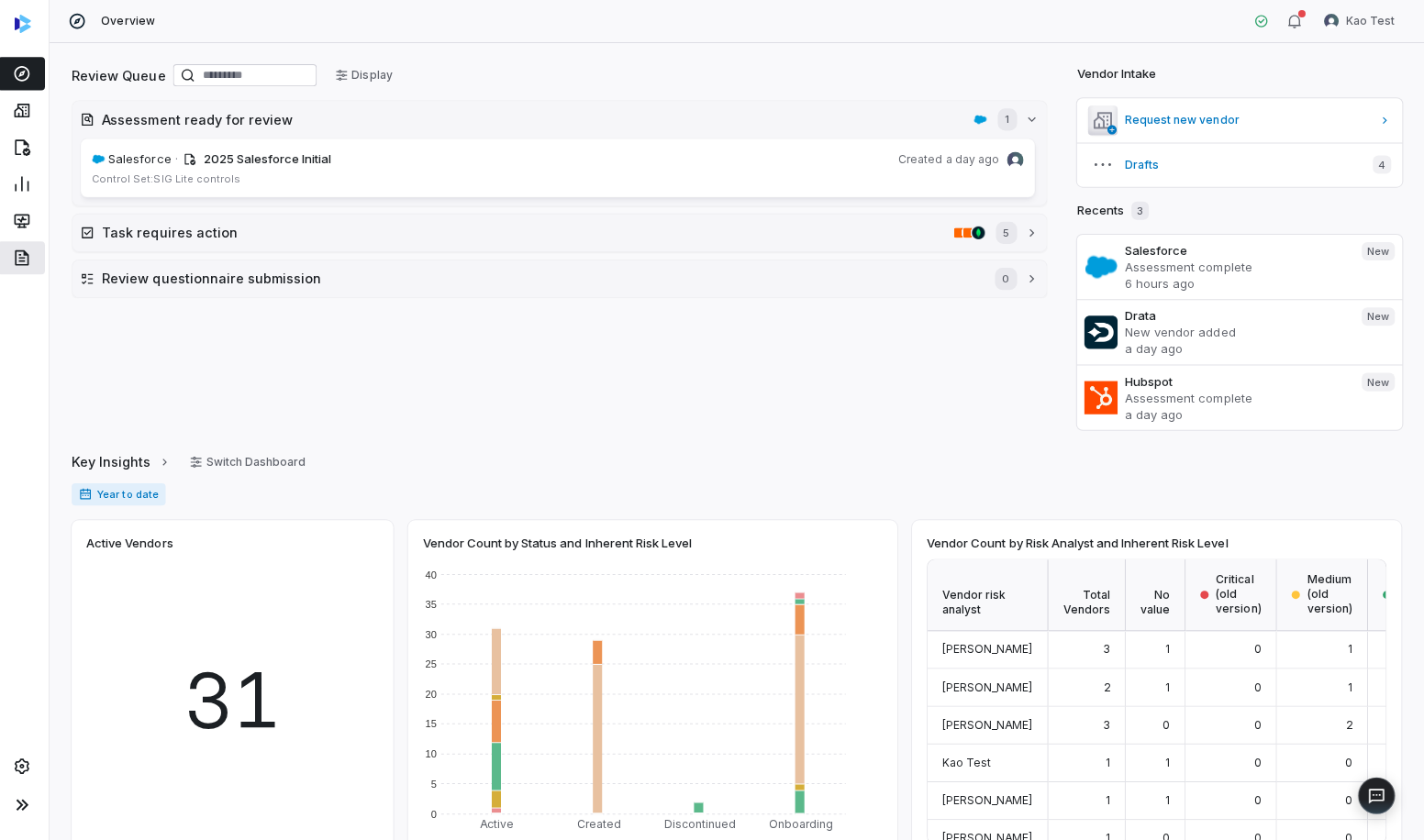
click at [31, 253] on icon at bounding box center [27, 257] width 14 height 16
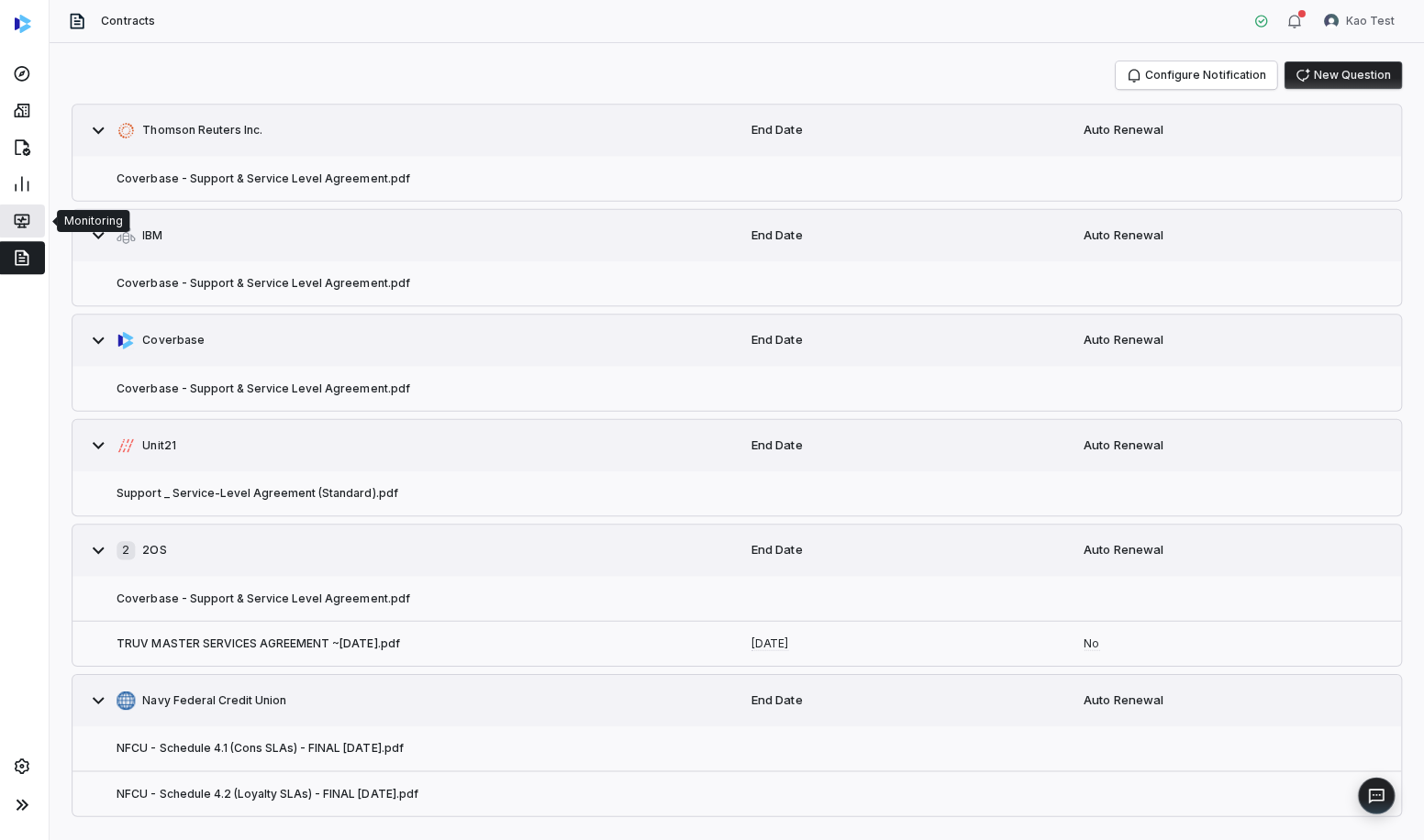
click at [25, 226] on icon at bounding box center [25, 224] width 0 height 3
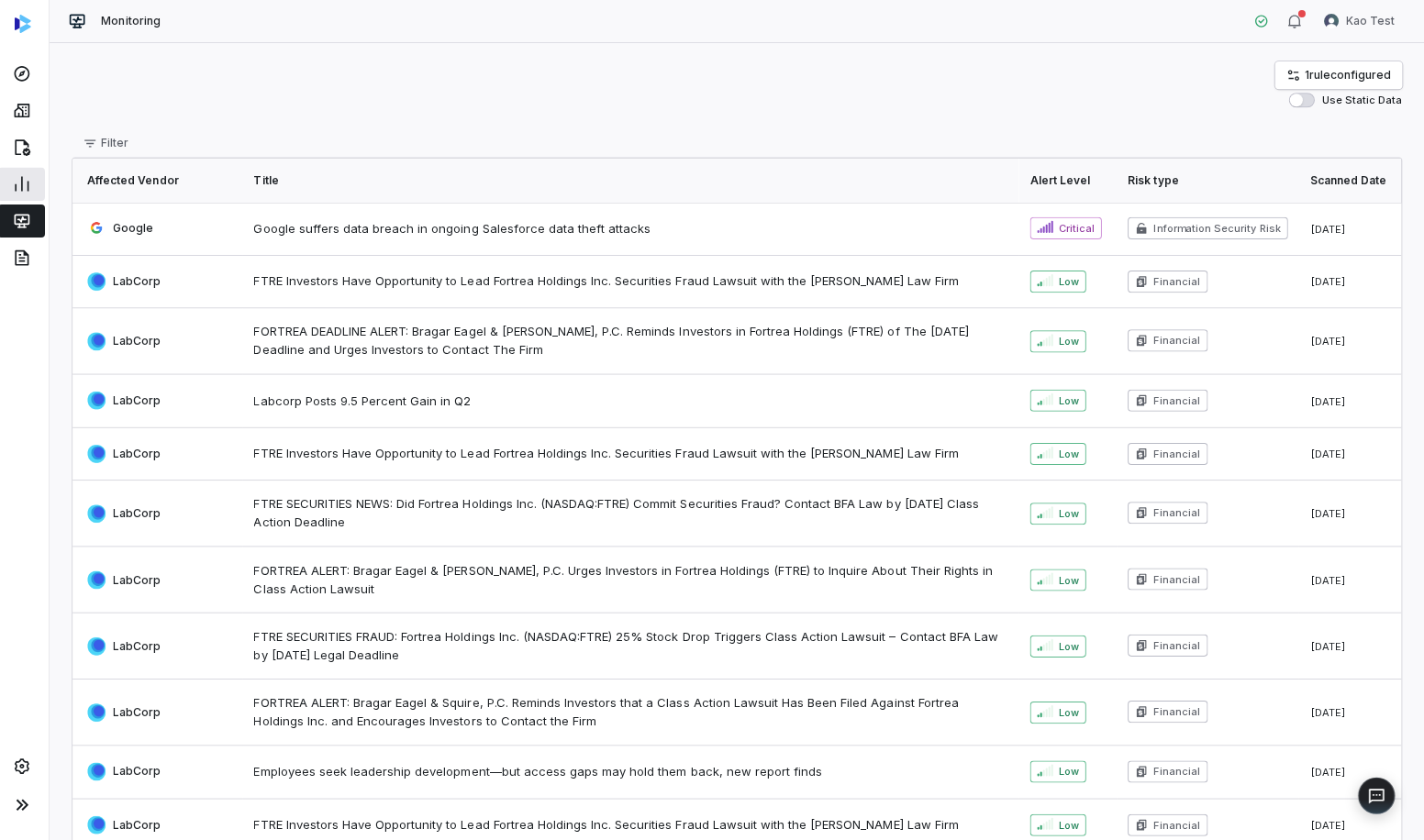
click at [36, 174] on icon at bounding box center [28, 183] width 19 height 19
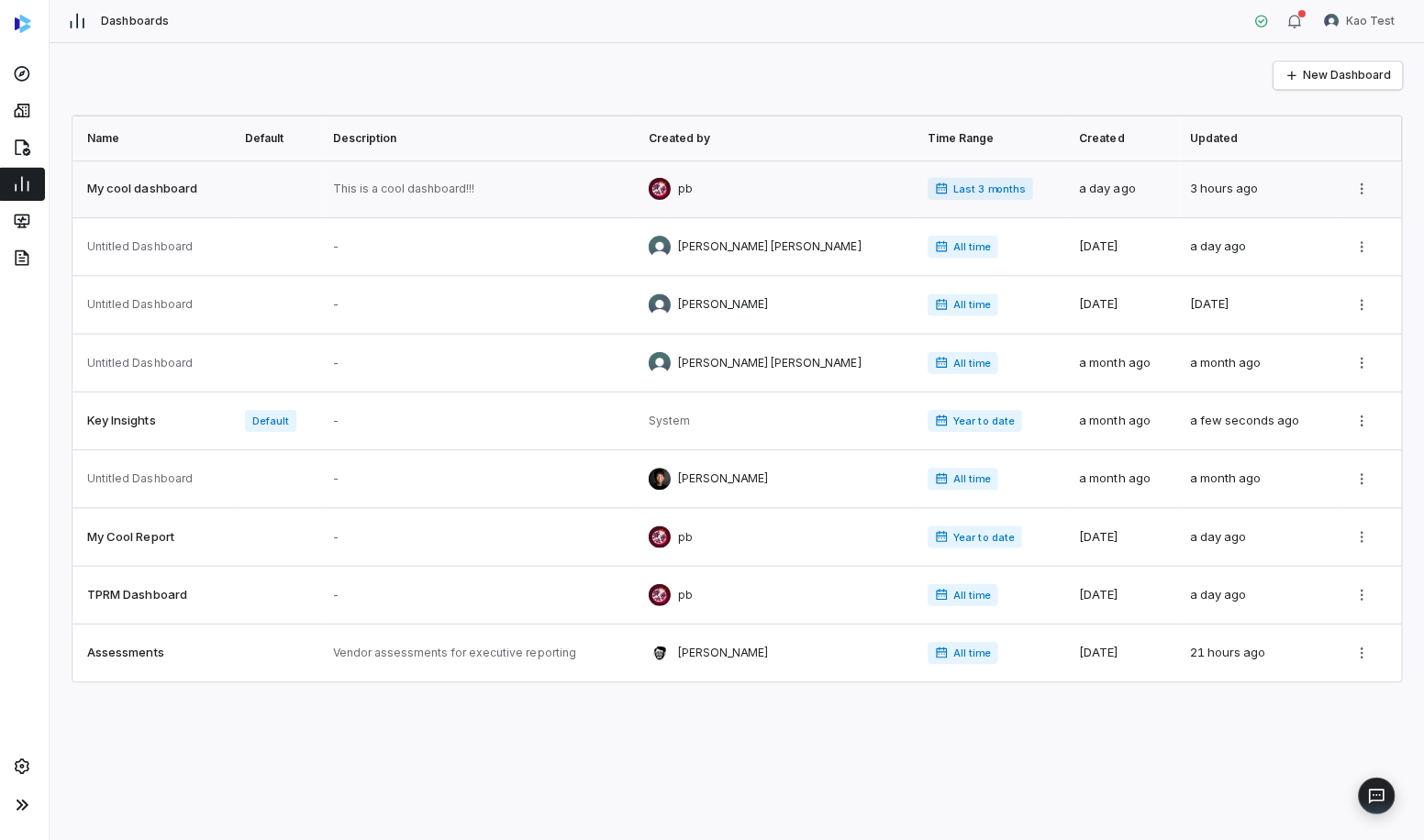
click at [172, 188] on link at bounding box center [158, 187] width 160 height 56
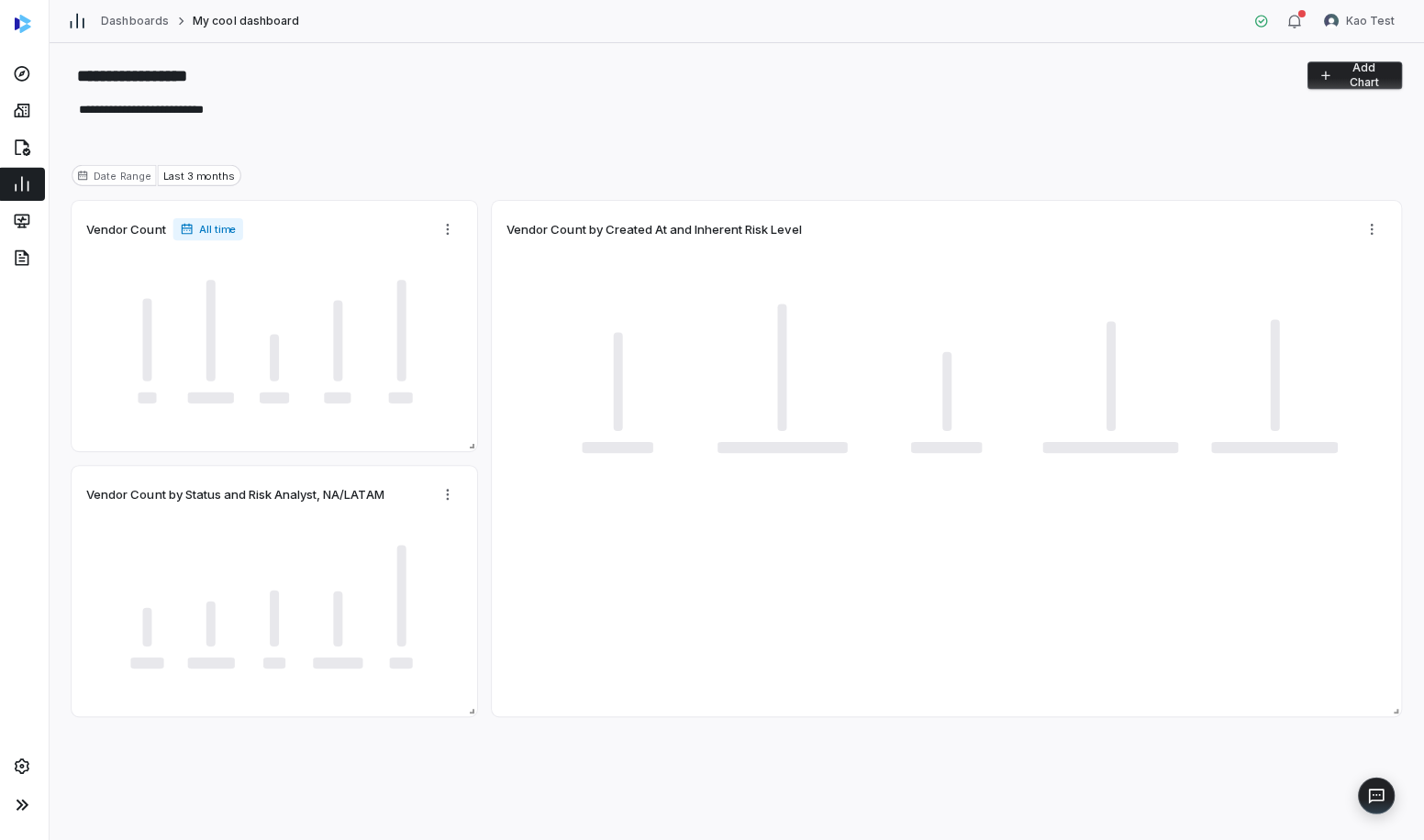
type textarea "*"
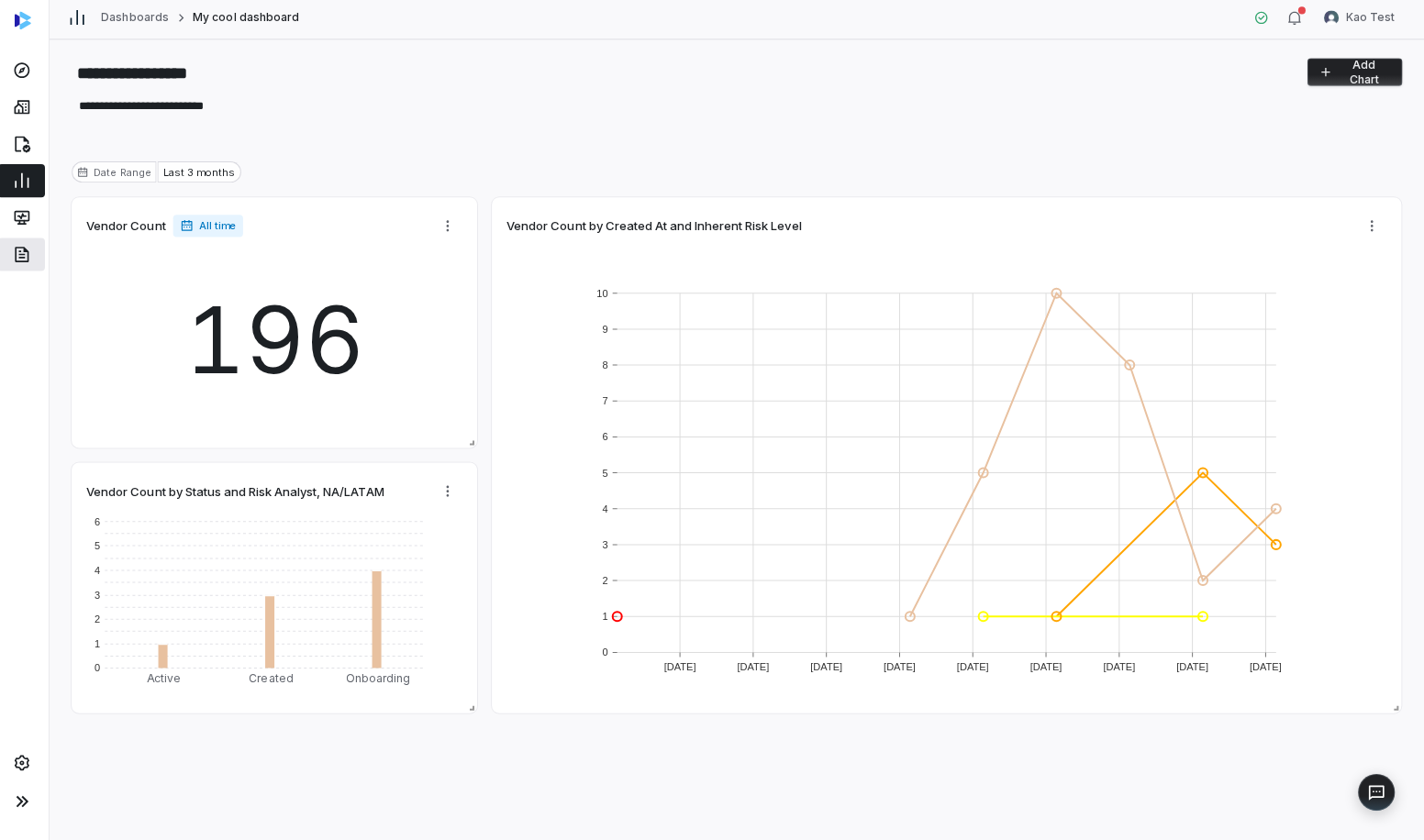
click at [23, 262] on icon at bounding box center [28, 257] width 19 height 19
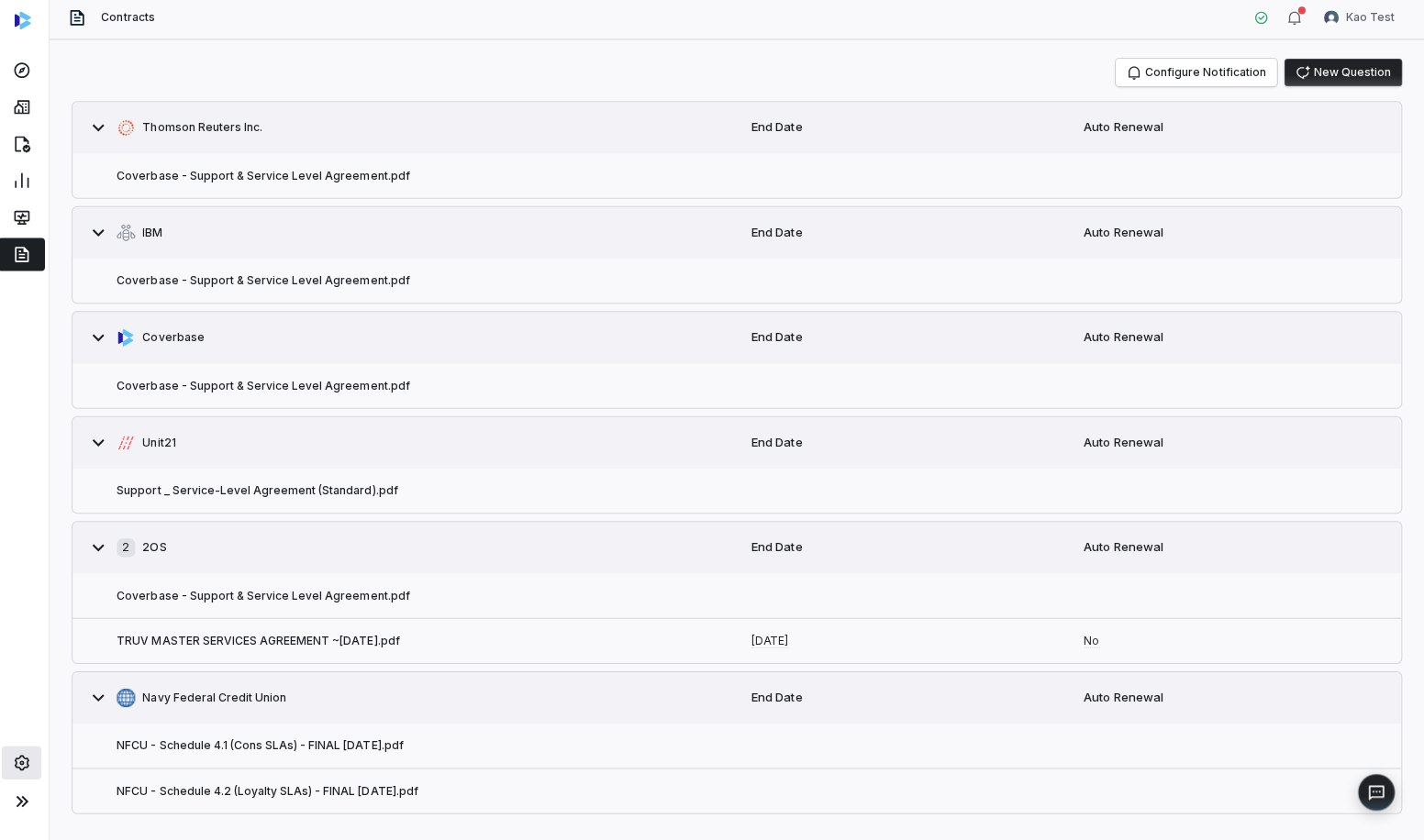
click at [31, 773] on link at bounding box center [27, 763] width 40 height 33
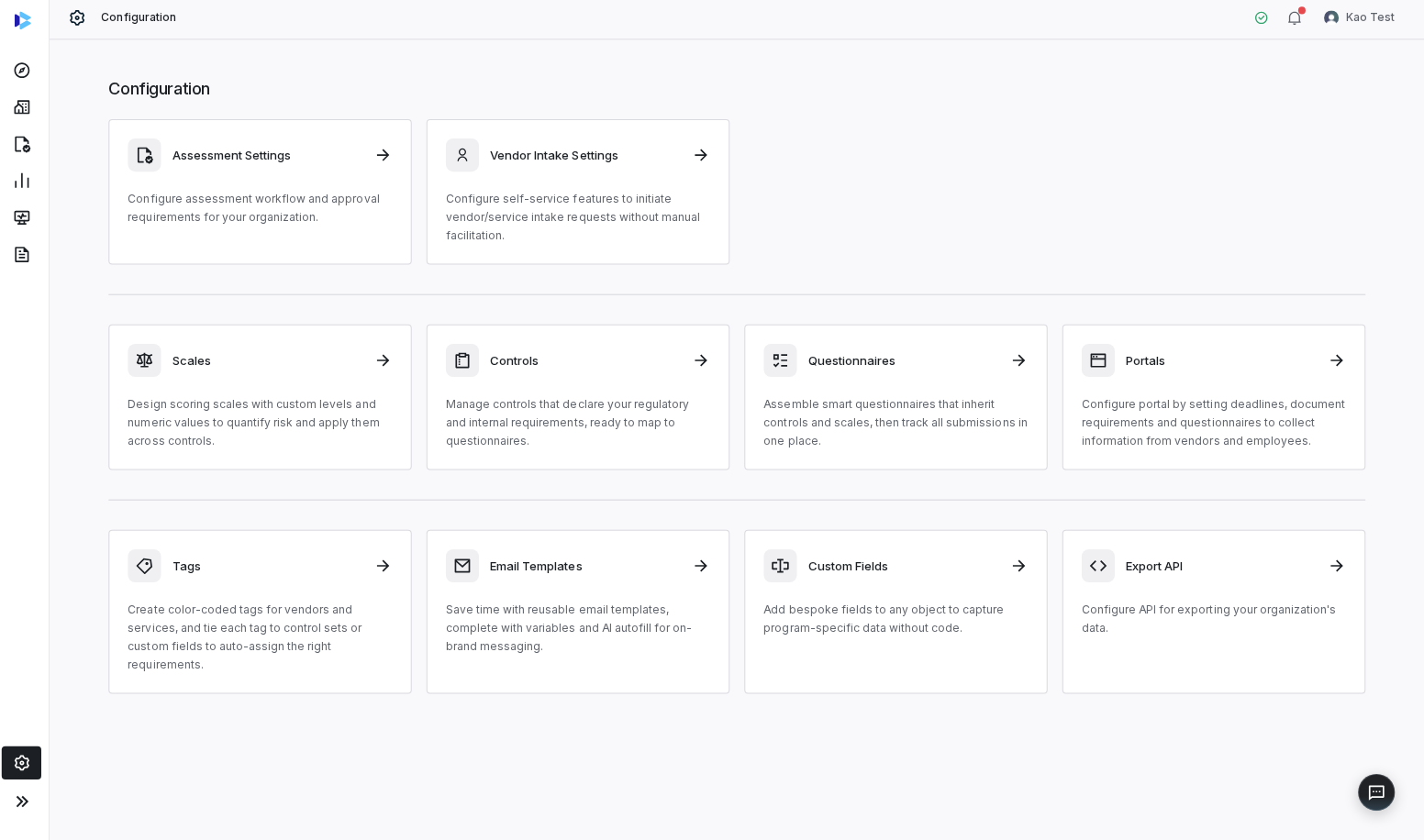
click at [1209, 201] on div "Assessment Settings Configure assessment workflow and approval requirements for…" at bounding box center [739, 194] width 1251 height 144
click at [1304, 26] on button "button" at bounding box center [1294, 21] width 37 height 28
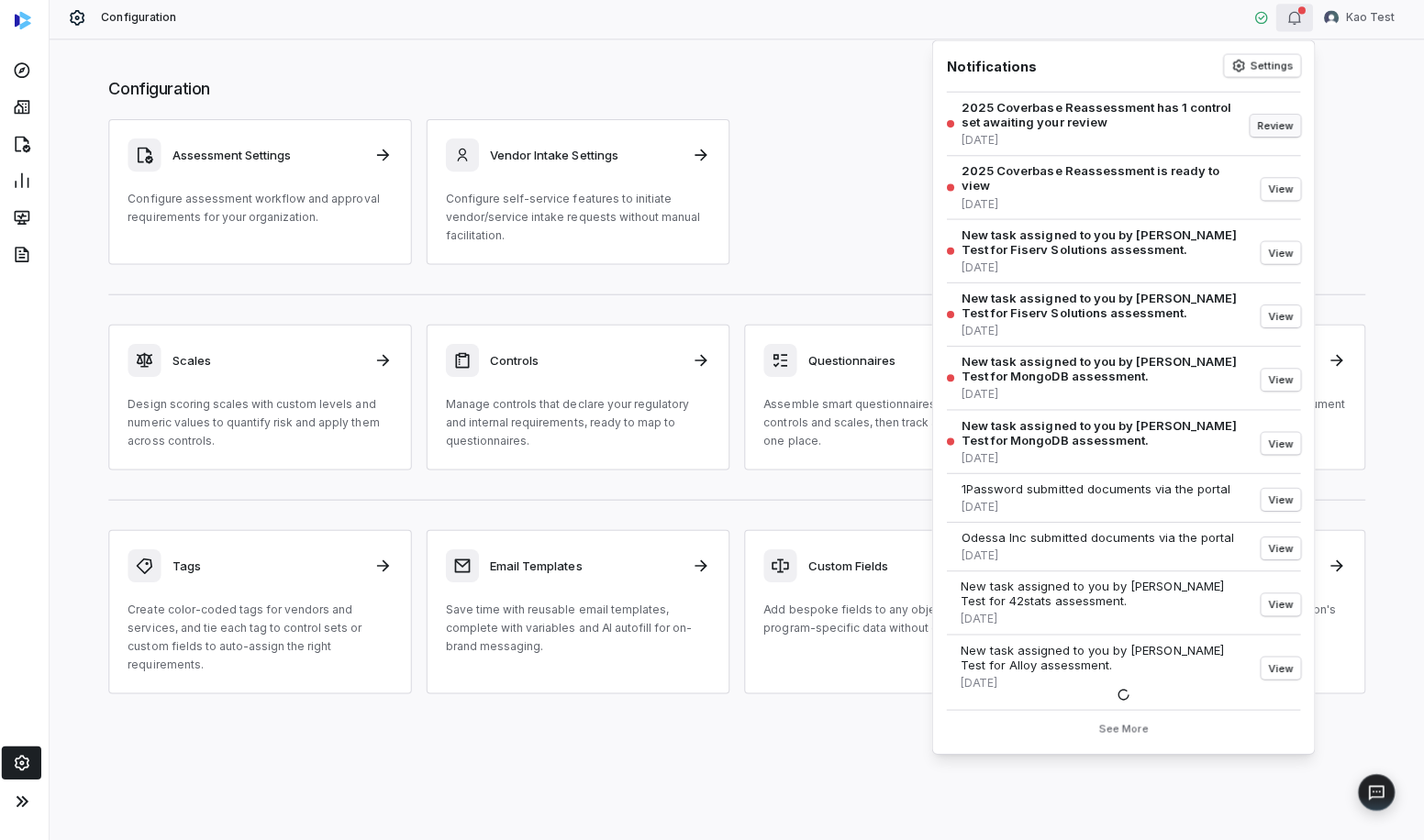
click at [1272, 128] on button "Review" at bounding box center [1275, 129] width 50 height 22
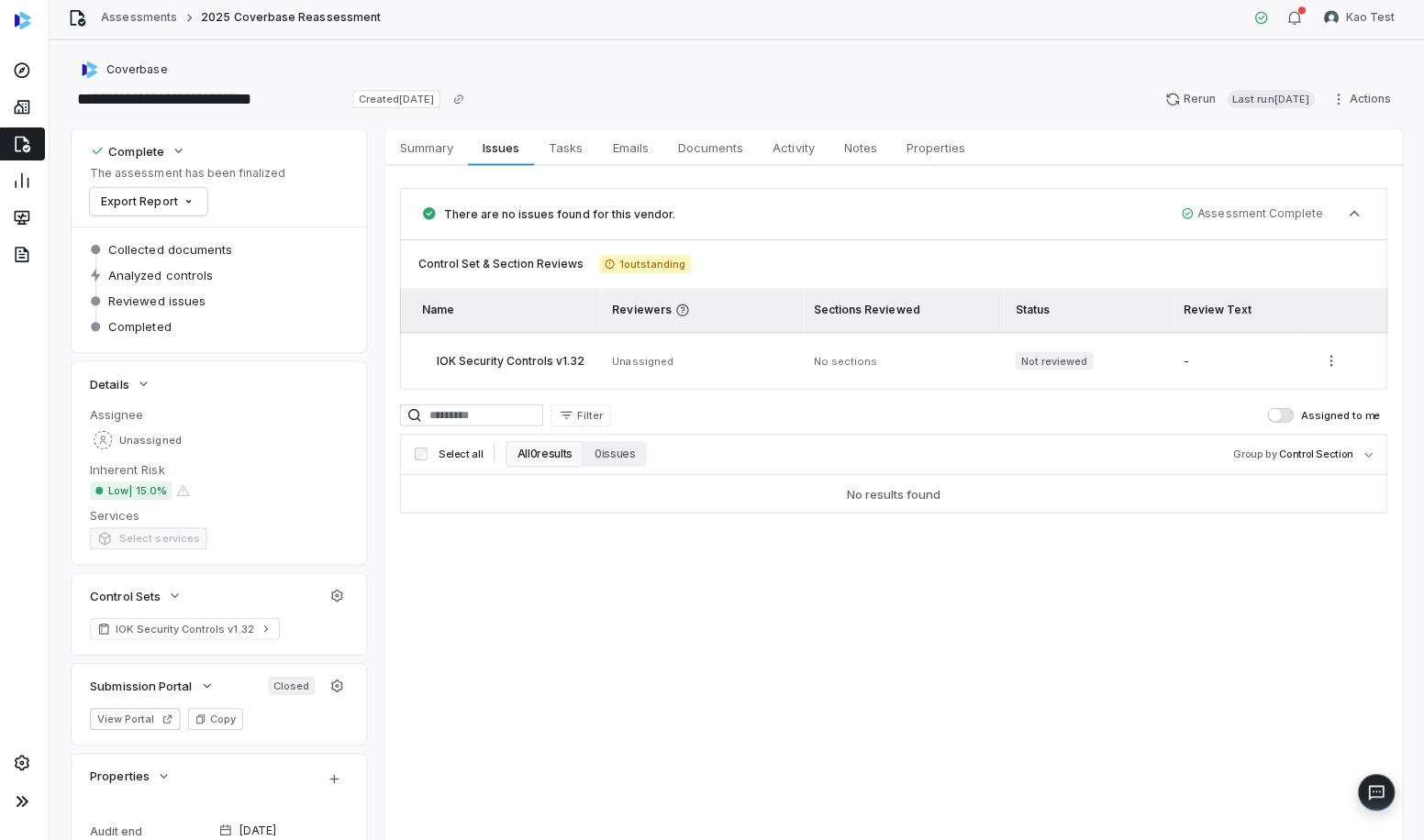
click at [548, 363] on span "IOK Security Controls v1.32" at bounding box center [513, 361] width 147 height 14
click at [657, 361] on span "Unassigned" at bounding box center [645, 362] width 60 height 13
click at [651, 270] on span "1 outstanding" at bounding box center [647, 266] width 92 height 19
click at [1373, 18] on html "**********" at bounding box center [712, 420] width 1424 height 840
click at [1322, 170] on div "Log out" at bounding box center [1327, 169] width 140 height 30
